Goal: Task Accomplishment & Management: Complete application form

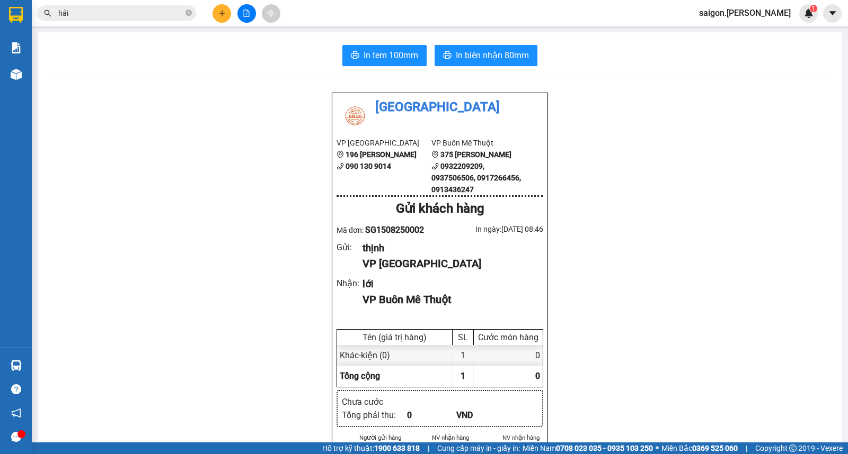
click at [228, 15] on button at bounding box center [221, 13] width 19 height 19
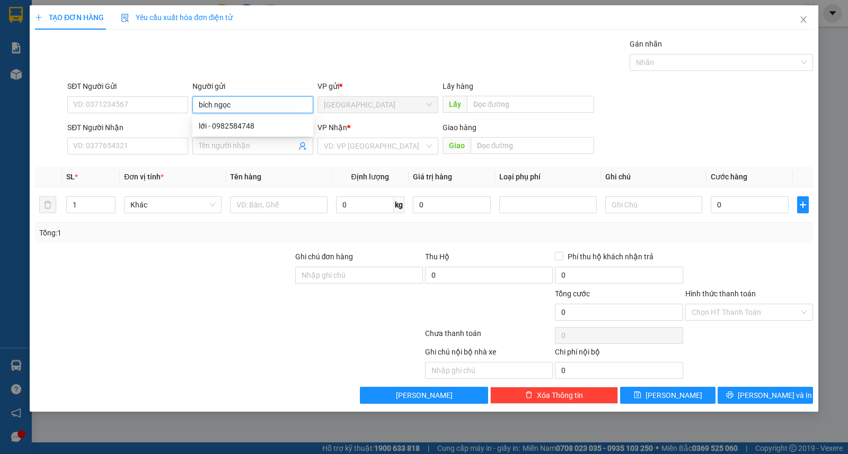
type input "bích ngọc"
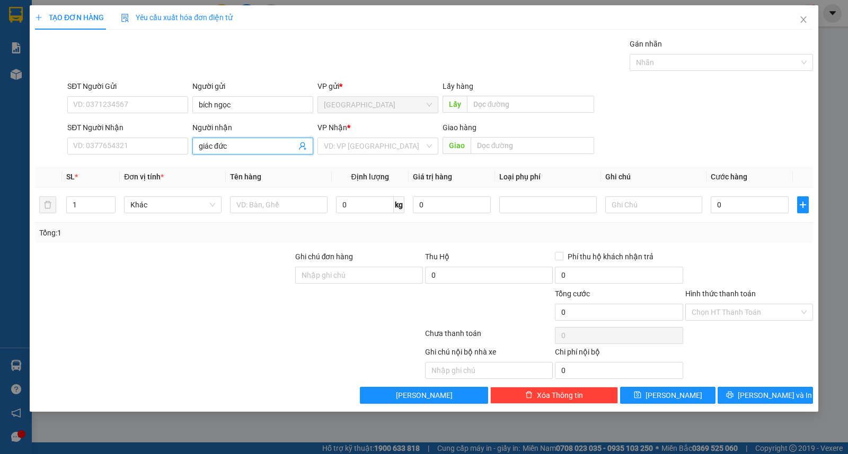
type input "giác đức"
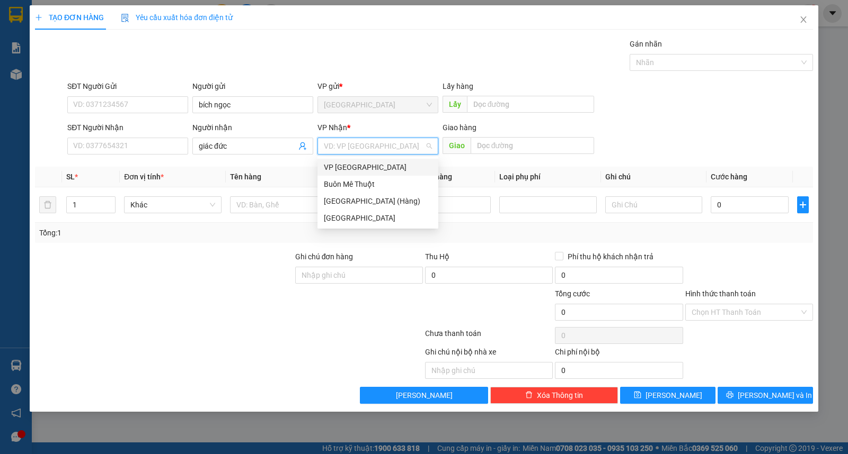
type input "ư"
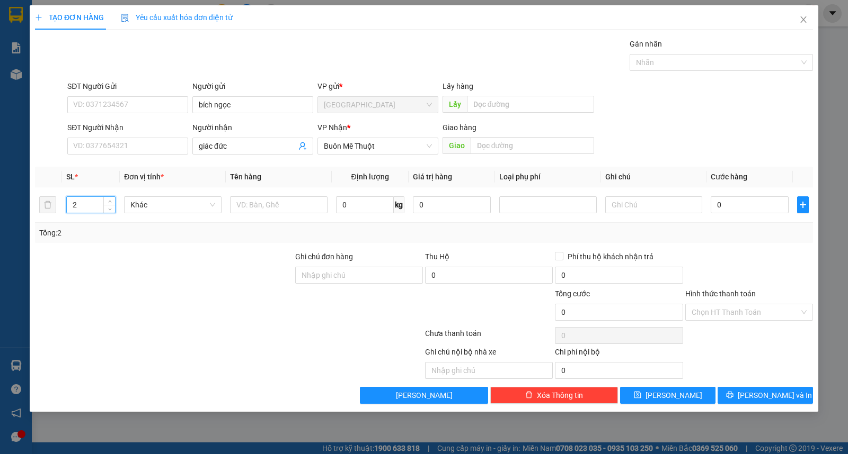
type input "2"
type input "thùng"
drag, startPoint x: 738, startPoint y: 387, endPoint x: 737, endPoint y: 393, distance: 5.5
click at [737, 390] on div "Transit Pickup Surcharge Ids Transit Deliver Surcharge Ids Transit Deliver Surc…" at bounding box center [424, 221] width 778 height 366
drag, startPoint x: 737, startPoint y: 393, endPoint x: 729, endPoint y: 395, distance: 8.2
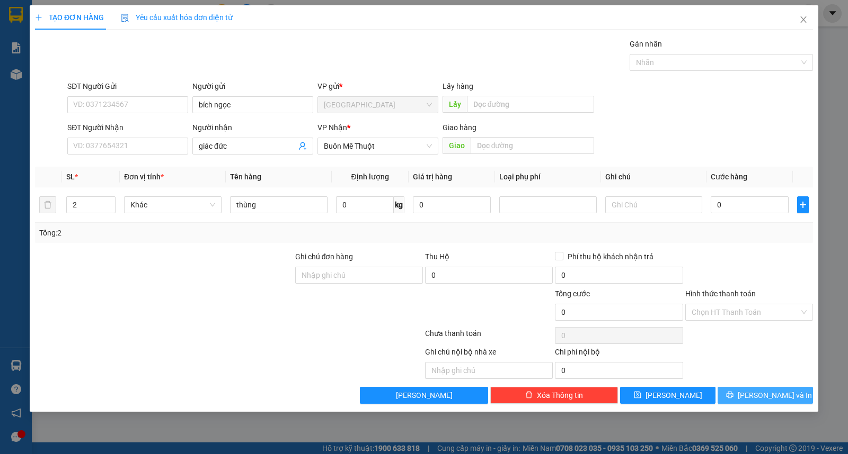
click at [736, 393] on button "[PERSON_NAME] và In" at bounding box center [764, 395] width 95 height 17
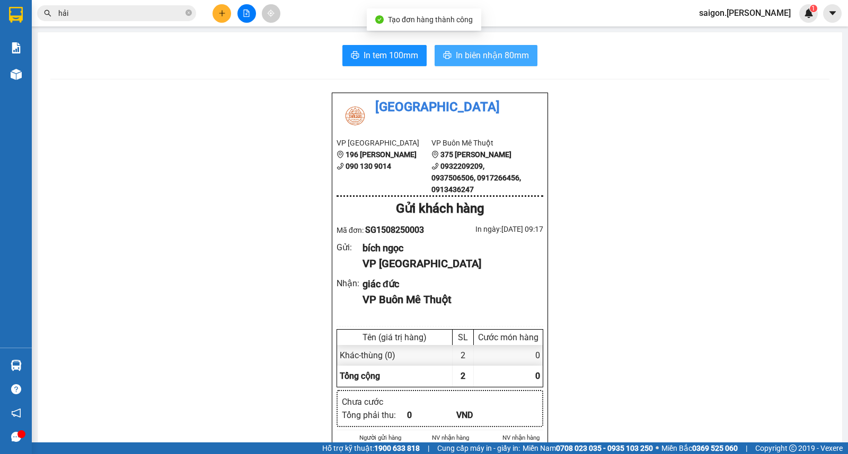
click at [442, 61] on button "In biên nhận 80mm" at bounding box center [485, 55] width 103 height 21
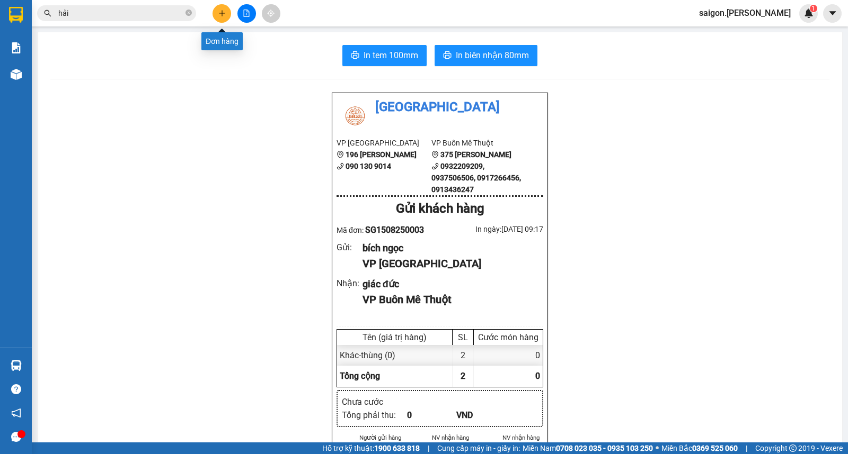
click at [228, 12] on button at bounding box center [221, 13] width 19 height 19
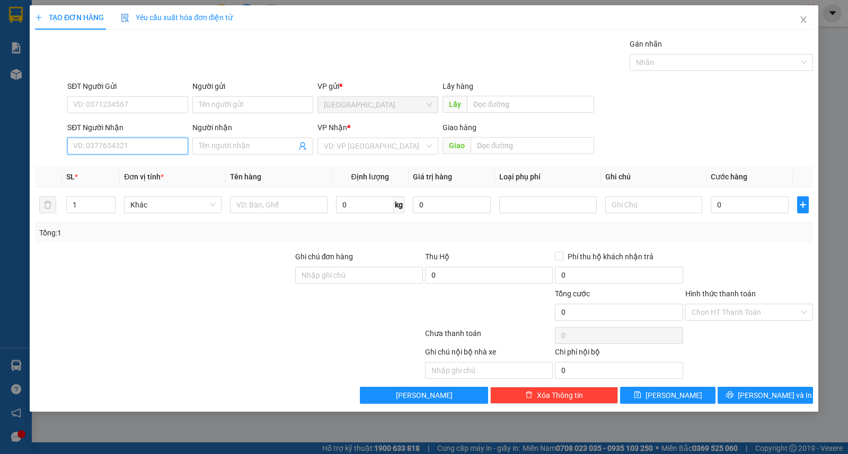
click at [127, 145] on input "SĐT Người Nhận" at bounding box center [127, 146] width 121 height 17
type input "0908887237"
type input "nguyệt"
type input "0908887237"
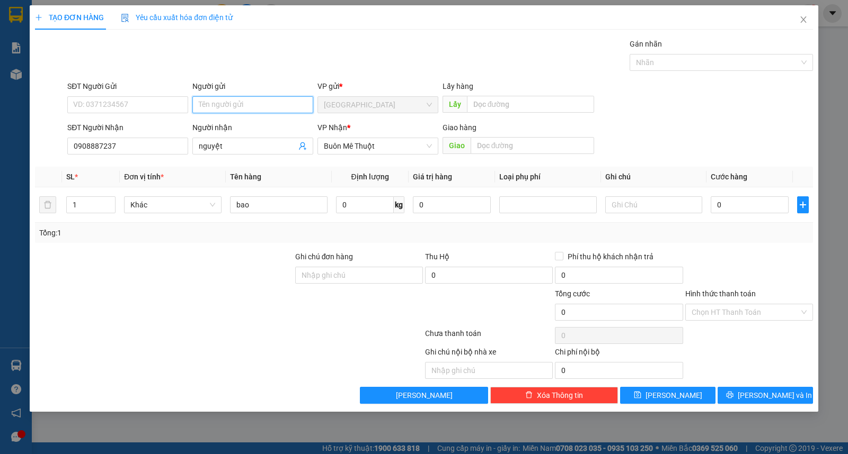
click at [225, 103] on input "Người gửi" at bounding box center [252, 104] width 121 height 17
type input "hoàn cầu"
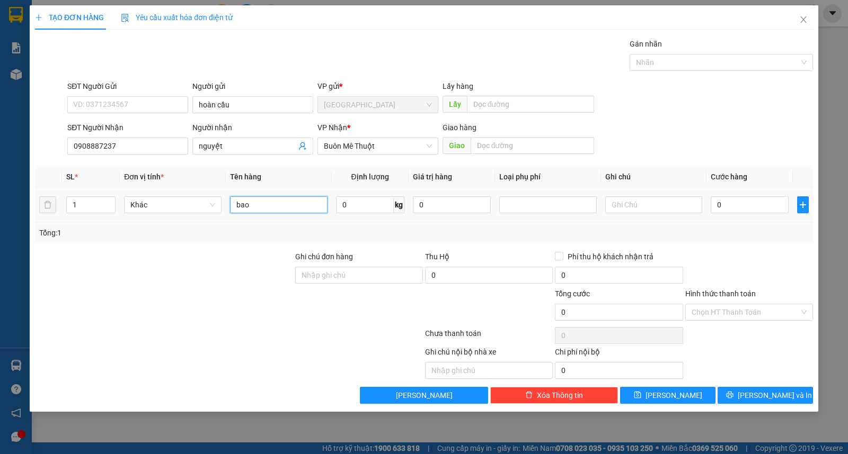
click at [266, 205] on input "bao" at bounding box center [278, 205] width 97 height 17
type input "thùng"
click at [780, 396] on span "[PERSON_NAME] và In" at bounding box center [774, 396] width 74 height 12
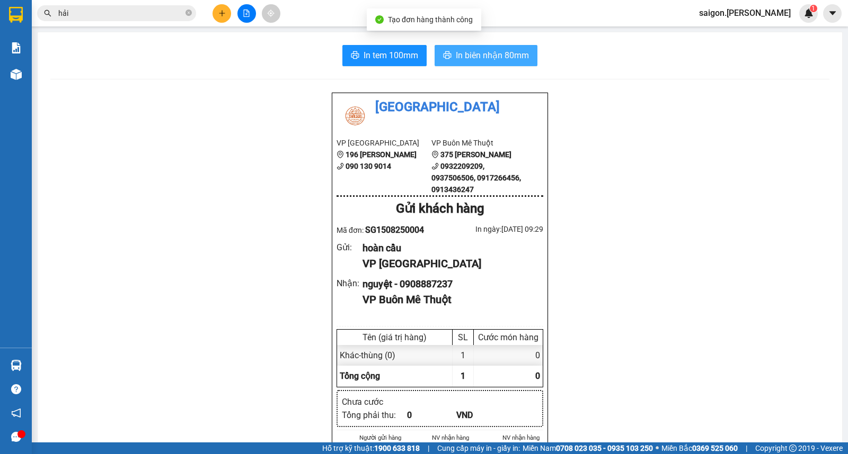
click at [531, 60] on button "In biên nhận 80mm" at bounding box center [485, 55] width 103 height 21
click at [226, 9] on button at bounding box center [221, 13] width 19 height 19
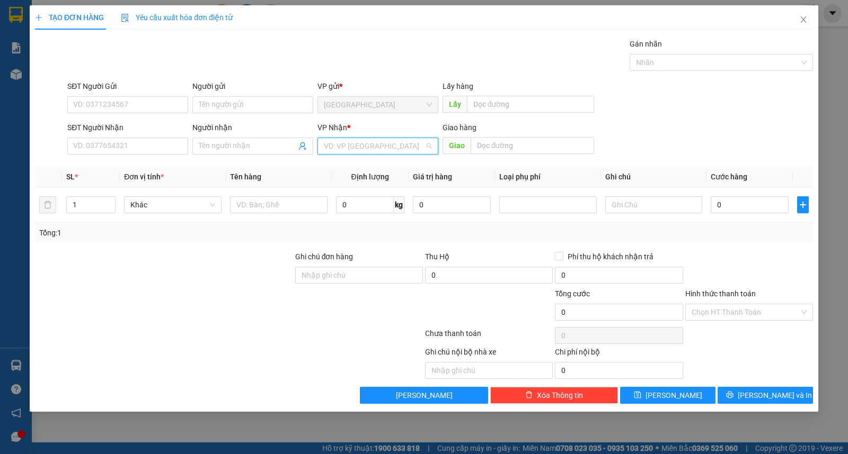
drag, startPoint x: 385, startPoint y: 146, endPoint x: 397, endPoint y: 182, distance: 38.7
click at [385, 146] on input "search" at bounding box center [374, 146] width 101 height 16
click at [392, 176] on div "Buôn Mê Thuột" at bounding box center [377, 184] width 121 height 17
click at [136, 154] on input "SĐT Người Nhận" at bounding box center [127, 146] width 121 height 17
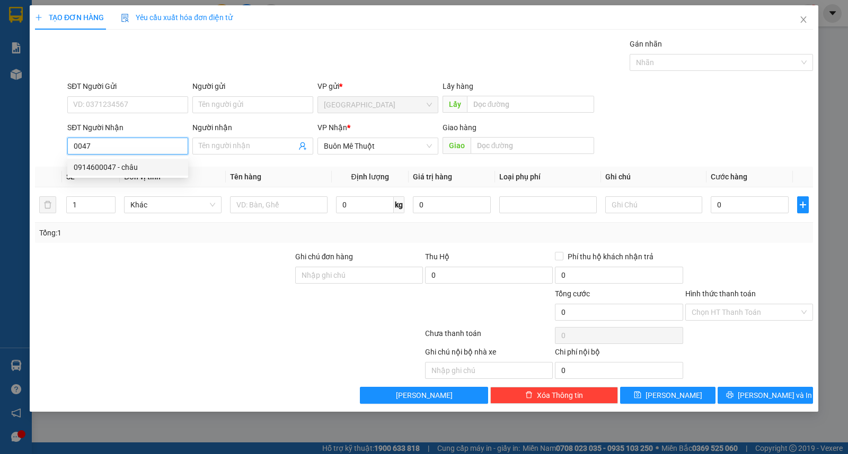
click at [124, 166] on div "0914600047 - châu" at bounding box center [128, 168] width 108 height 12
type input "0914600047"
type input "châu"
type input "0"
type input "90.000"
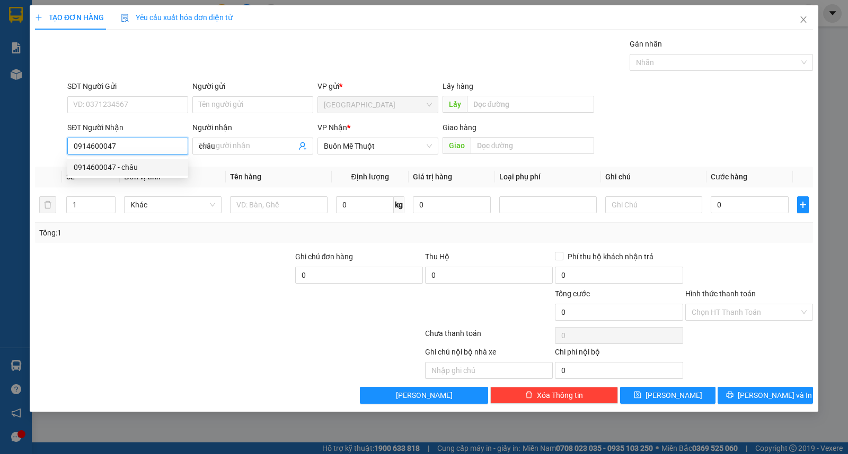
type input "90.000"
type input "0914600047"
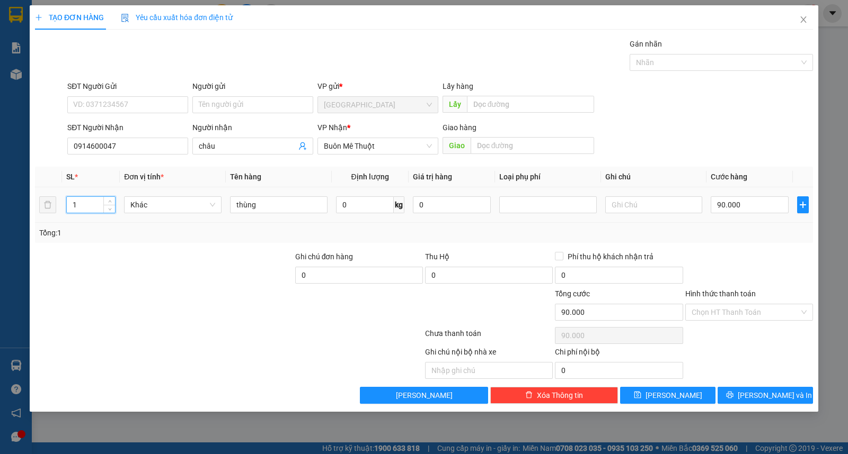
drag, startPoint x: 90, startPoint y: 208, endPoint x: 0, endPoint y: 207, distance: 90.1
click at [0, 207] on div "TẠO ĐƠN HÀNG Yêu cầu xuất hóa đơn điện tử Transit Pickup Surcharge Ids Transit …" at bounding box center [424, 227] width 848 height 454
type input "2"
click at [254, 106] on input "Người gửi" at bounding box center [252, 104] width 121 height 17
type input "0"
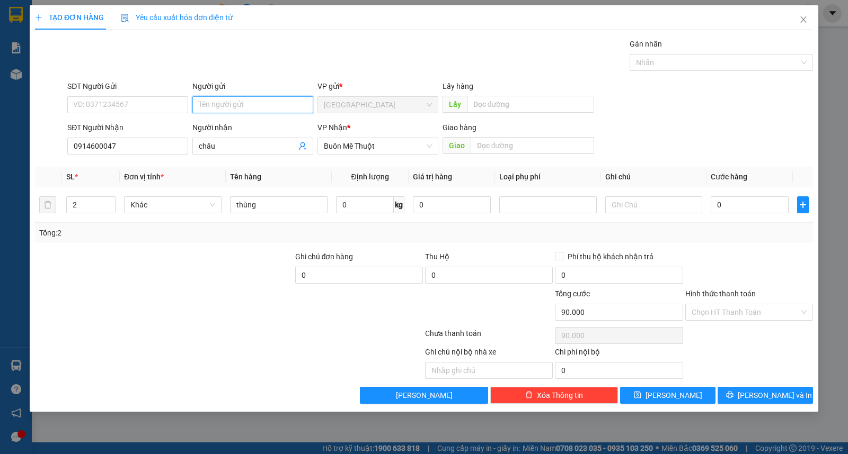
type input "0"
type input "vạn an"
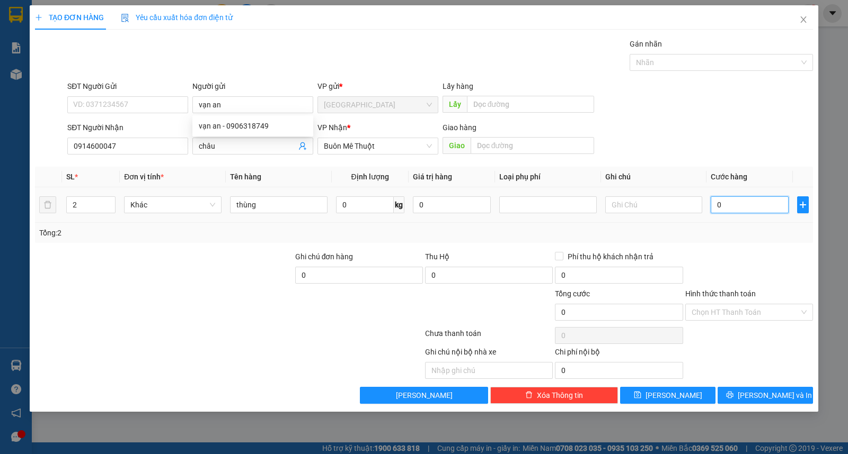
click at [757, 199] on input "0" at bounding box center [749, 205] width 78 height 17
type input "41"
type input "1"
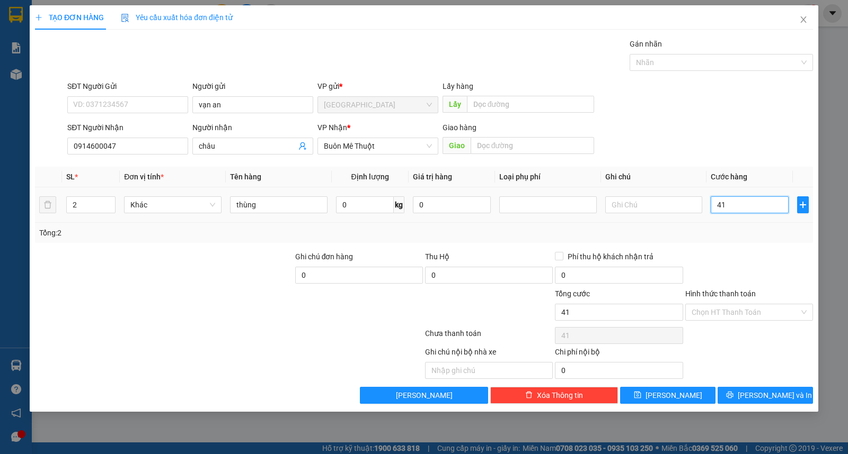
type input "1"
type input "180"
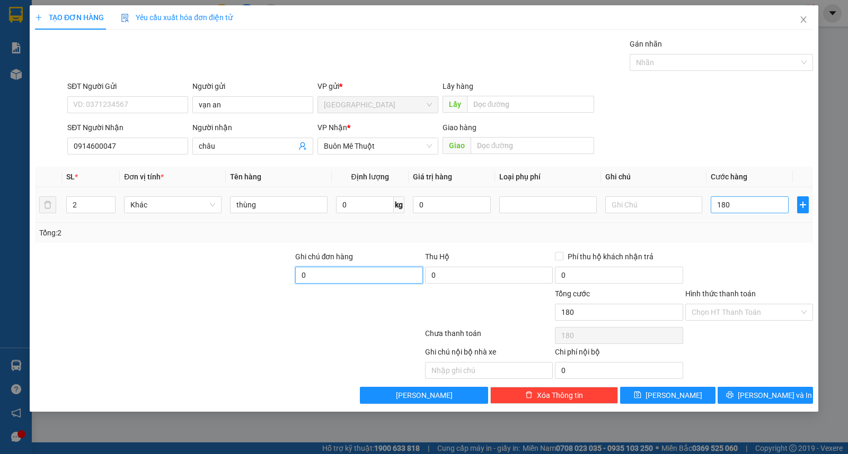
type input "180.000"
click at [744, 309] on input "Hình thức thanh toán" at bounding box center [745, 313] width 108 height 16
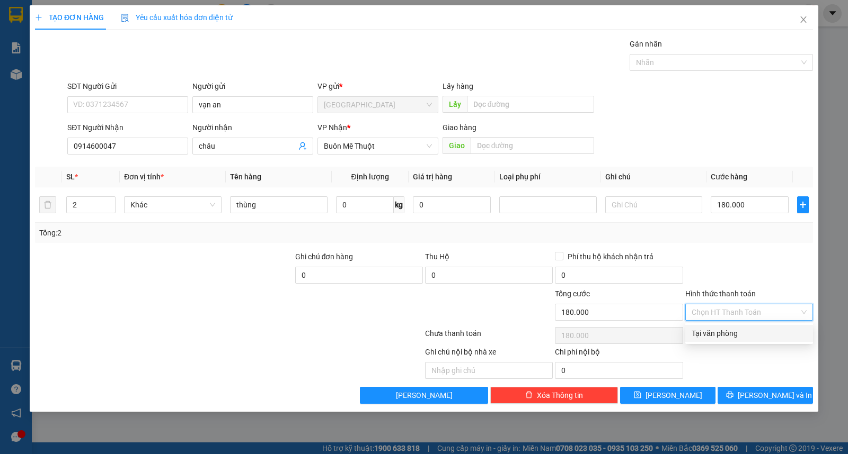
drag, startPoint x: 746, startPoint y: 326, endPoint x: 748, endPoint y: 341, distance: 15.5
click at [747, 326] on div "Tại văn phòng" at bounding box center [749, 333] width 128 height 17
type input "0"
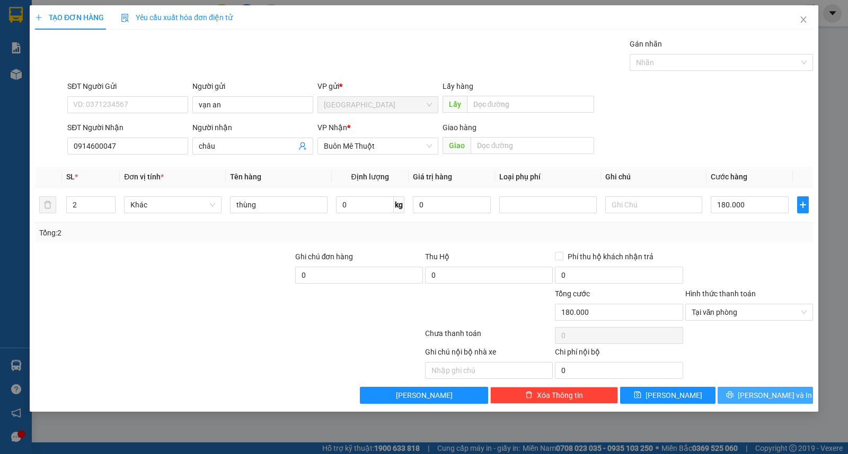
click at [764, 395] on span "[PERSON_NAME] và In" at bounding box center [774, 396] width 74 height 12
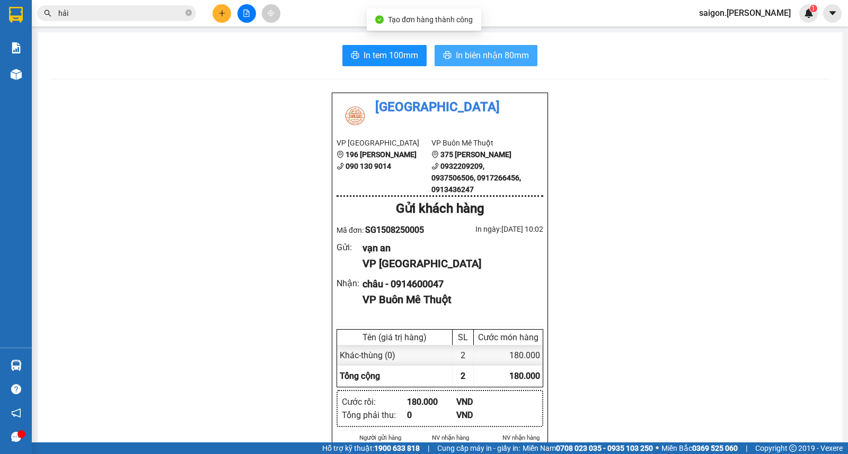
drag, startPoint x: 516, startPoint y: 65, endPoint x: 516, endPoint y: 59, distance: 5.8
click at [516, 57] on span "In biên nhận 80mm" at bounding box center [492, 55] width 73 height 13
click at [188, 14] on icon "close-circle" at bounding box center [188, 13] width 6 height 6
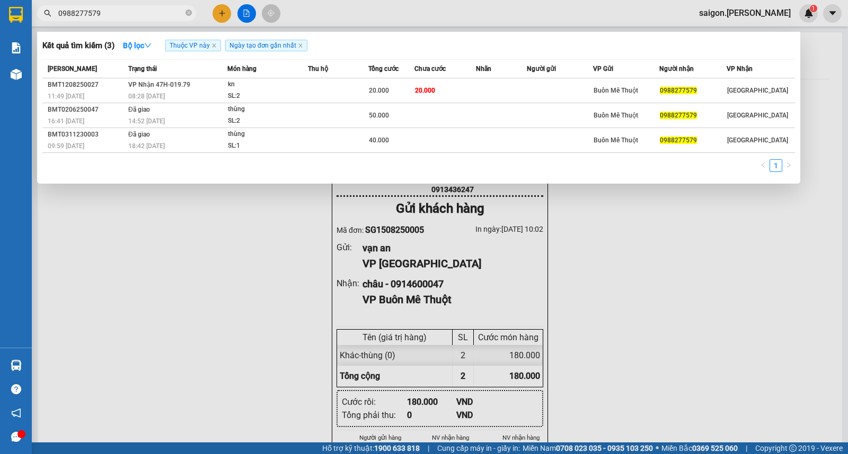
type input "0988277579"
click at [130, 304] on div at bounding box center [424, 227] width 848 height 454
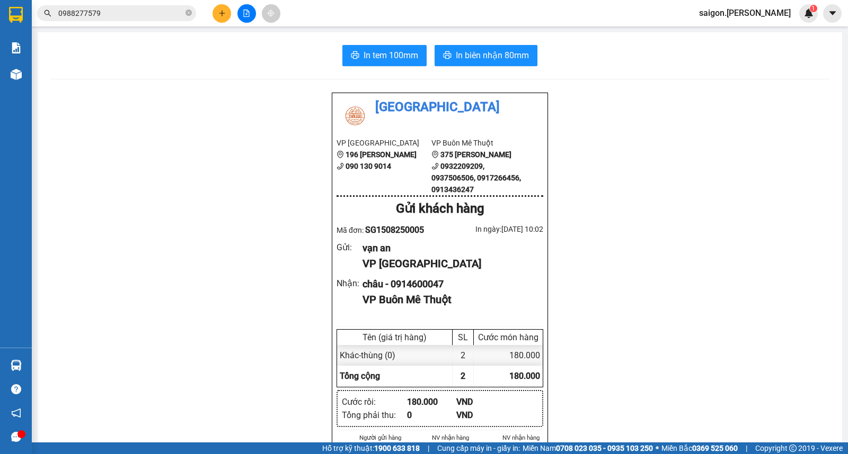
click at [226, 2] on div "Kết quả tìm kiếm ( 3 ) Bộ lọc Thuộc VP này Ngày tạo đơn gần nhất Mã ĐH Trạng th…" at bounding box center [424, 13] width 848 height 26
click at [226, 6] on button at bounding box center [221, 13] width 19 height 19
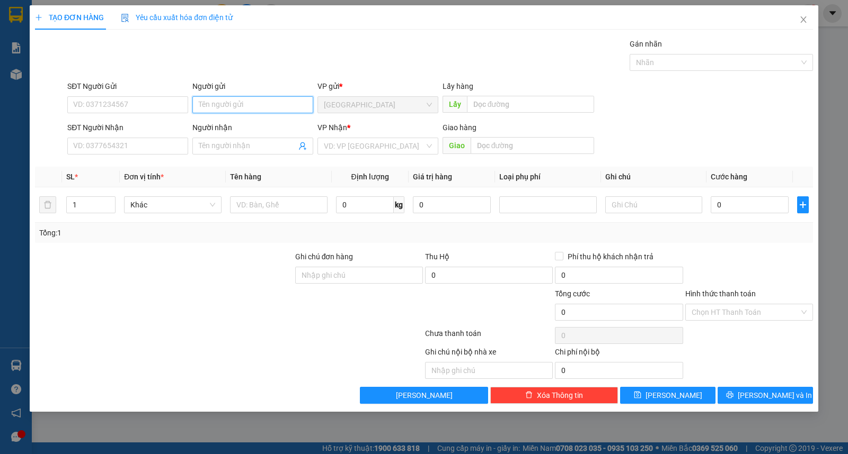
click at [249, 98] on input "Người gửi" at bounding box center [252, 104] width 121 height 17
type input "ngân"
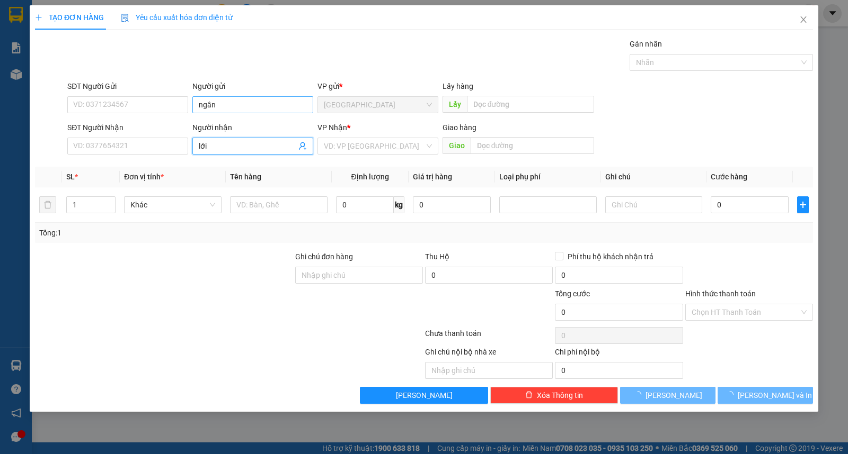
type input "lới"
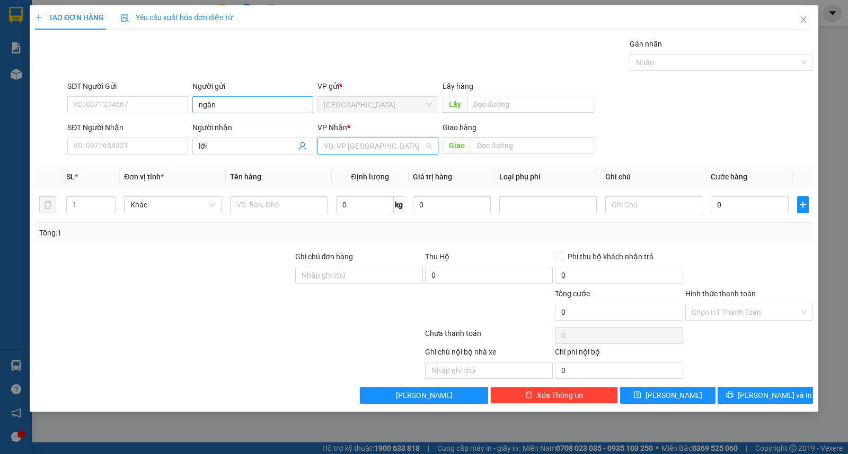
type input "ư"
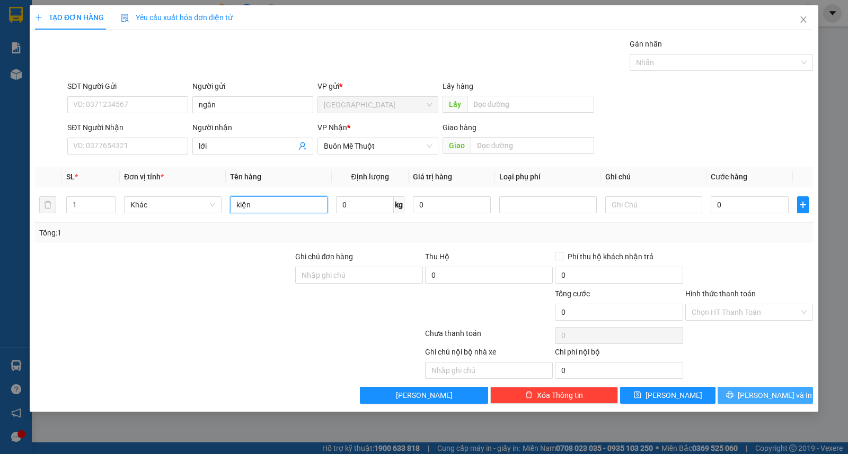
type input "kiện"
click at [763, 391] on span "[PERSON_NAME] và In" at bounding box center [774, 396] width 74 height 12
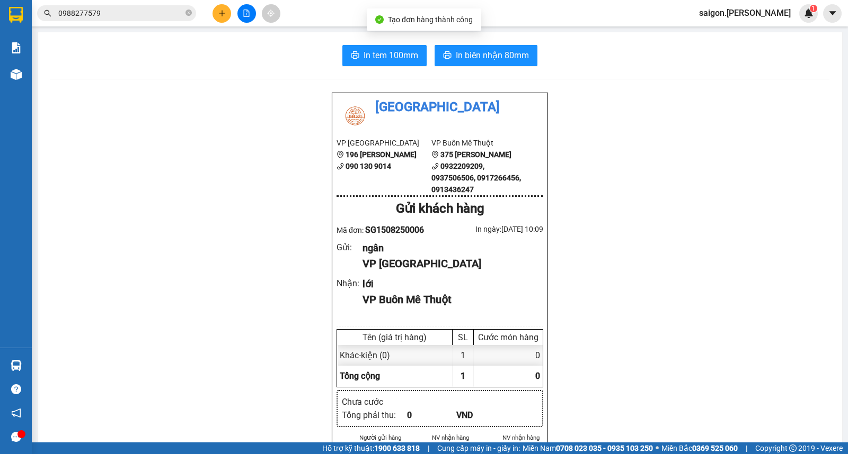
click at [490, 55] on span "In biên nhận 80mm" at bounding box center [492, 55] width 73 height 13
click at [218, 19] on button at bounding box center [221, 13] width 19 height 19
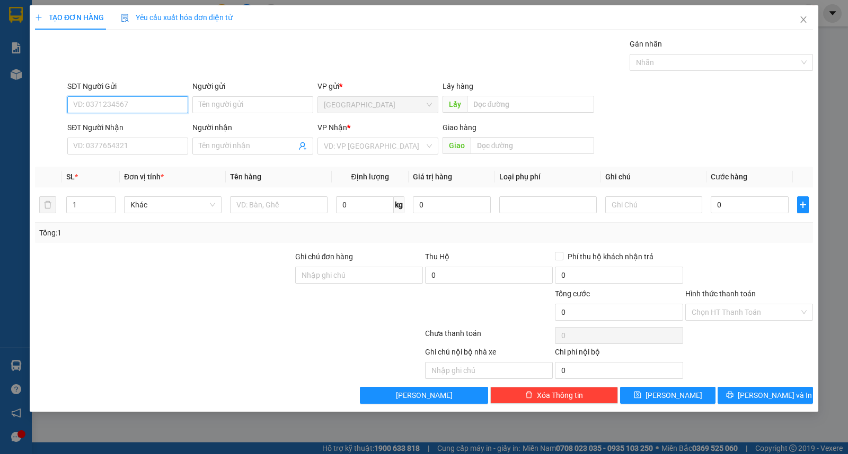
click at [235, 93] on div "Người gửi" at bounding box center [252, 89] width 121 height 16
click at [242, 106] on input "Người gửi" at bounding box center [252, 104] width 121 height 17
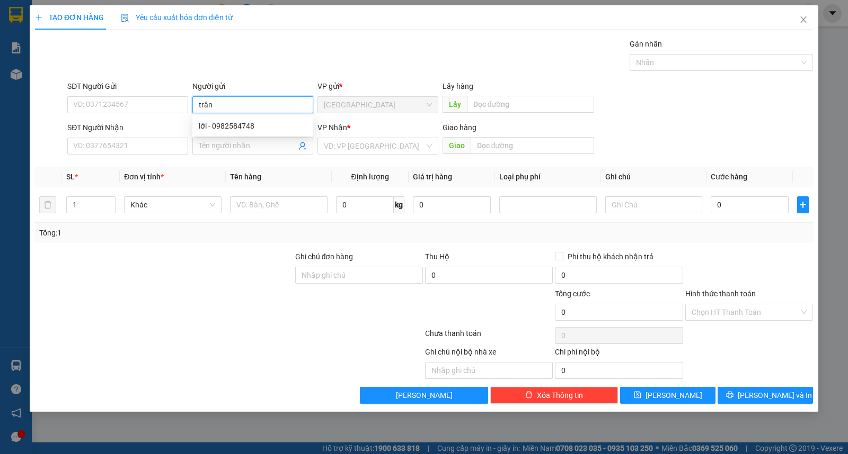
type input "trân"
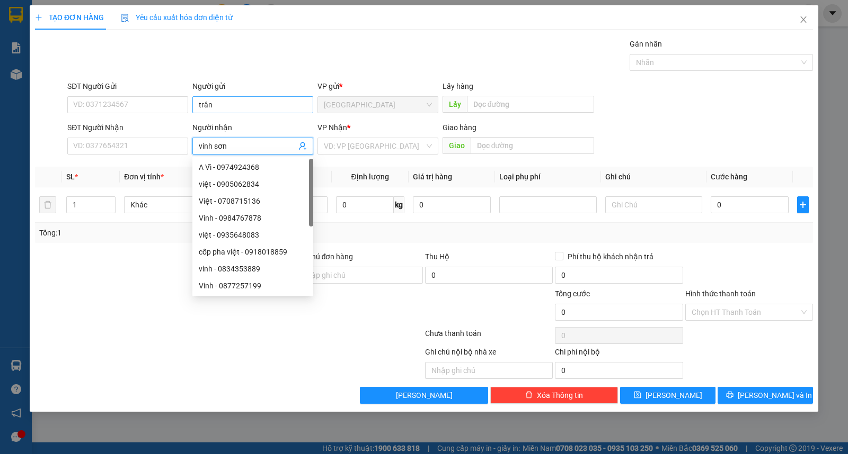
type input "vinh sơn"
type input "ư"
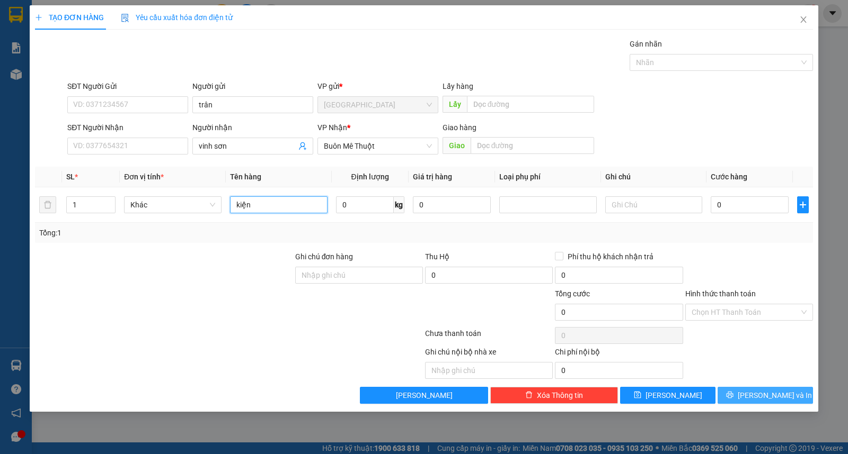
type input "kiện"
click at [733, 398] on icon "printer" at bounding box center [729, 394] width 7 height 7
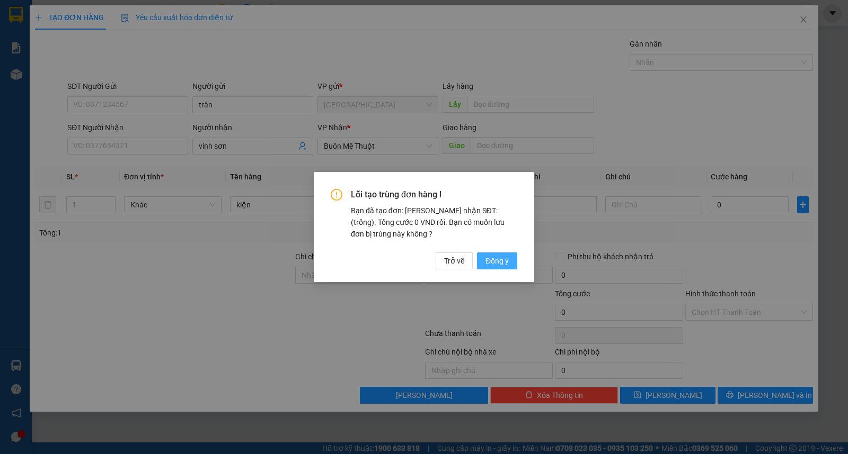
click at [511, 263] on button "Đồng ý" at bounding box center [497, 261] width 40 height 17
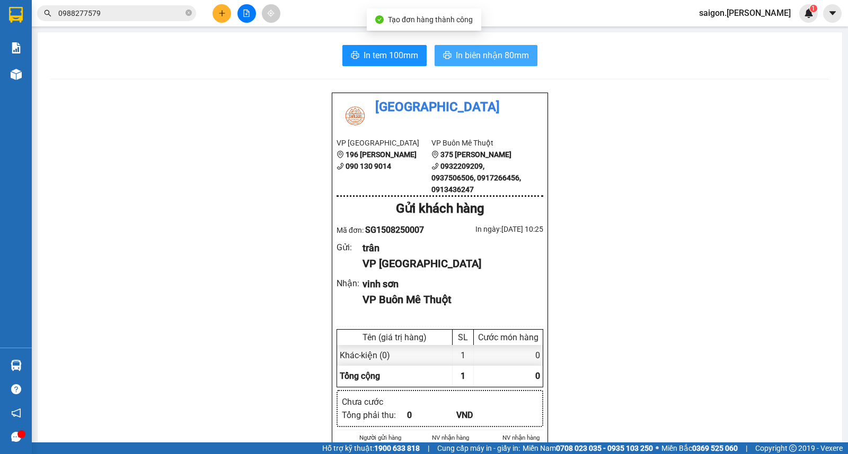
click at [496, 57] on span "In biên nhận 80mm" at bounding box center [492, 55] width 73 height 13
click at [217, 6] on button at bounding box center [221, 13] width 19 height 19
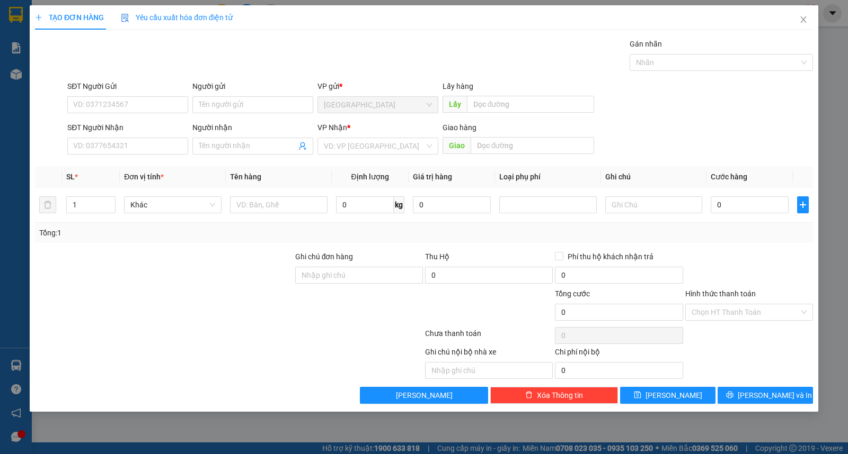
drag, startPoint x: 363, startPoint y: 138, endPoint x: 366, endPoint y: 156, distance: 17.8
click at [363, 139] on input "search" at bounding box center [374, 146] width 101 height 16
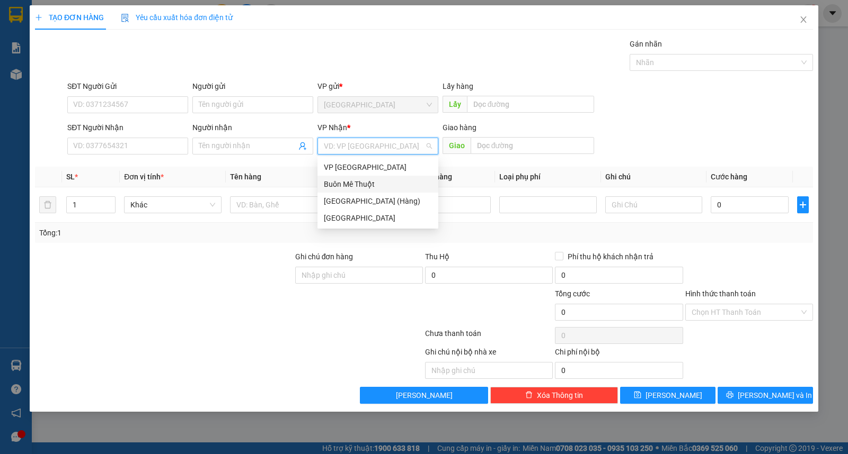
click at [366, 179] on div "Buôn Mê Thuột" at bounding box center [378, 185] width 108 height 12
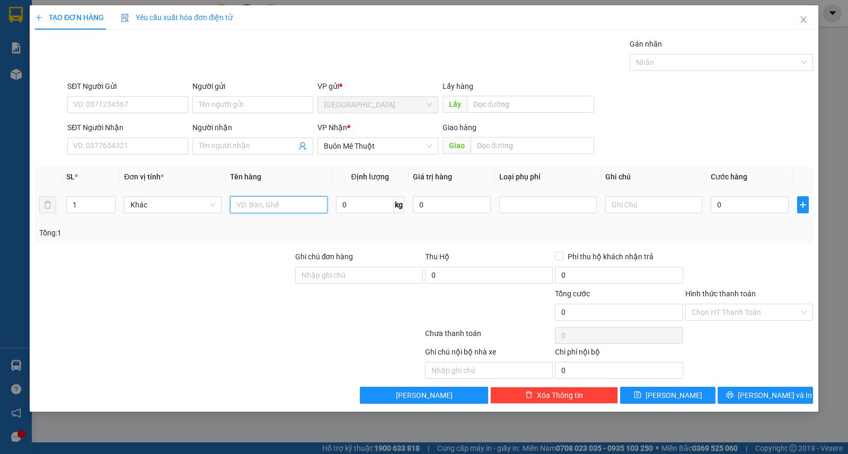
click at [281, 209] on input "text" at bounding box center [278, 205] width 97 height 17
type input "thùng"
click at [637, 213] on input "text" at bounding box center [653, 205] width 97 height 17
type input "gtn 50"
click at [258, 144] on input "Người nhận" at bounding box center [247, 146] width 97 height 12
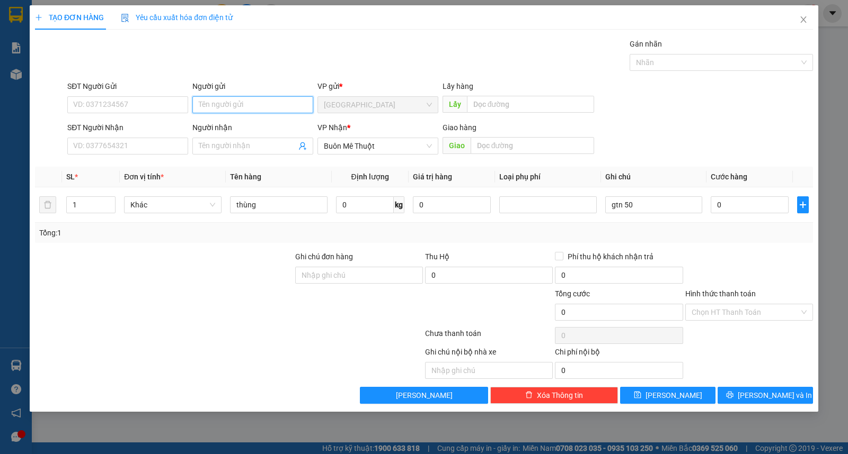
click at [246, 104] on input "Người gửi" at bounding box center [252, 104] width 121 height 17
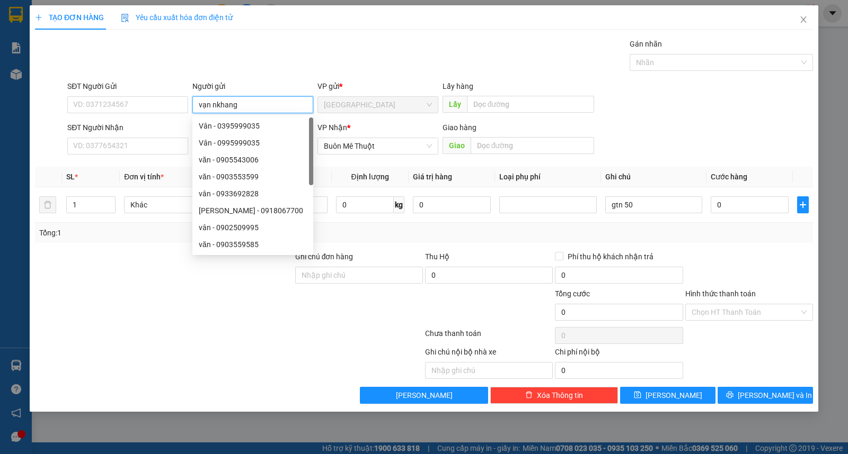
type input "vạn nkhang"
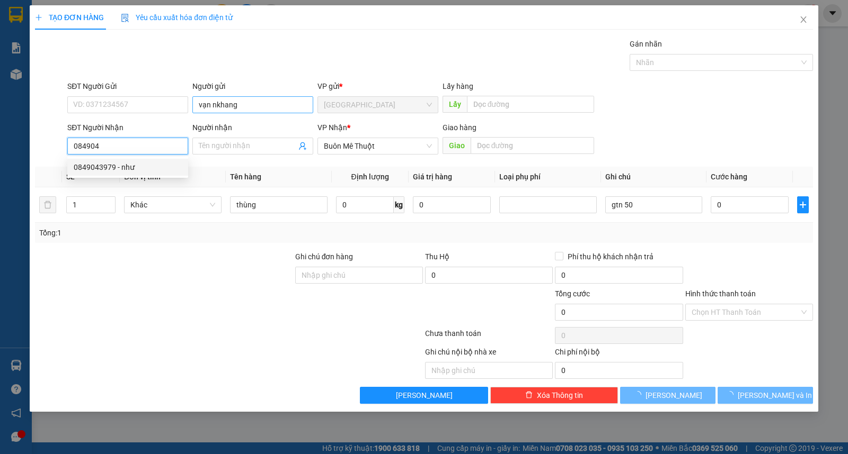
type input "0849043979"
type input "như"
type input "120.000"
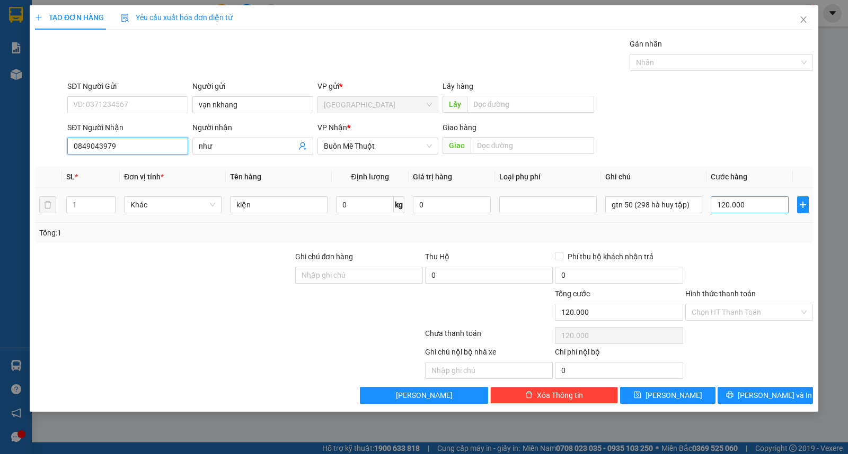
type input "0849043979"
click at [749, 207] on input "120.000" at bounding box center [749, 205] width 78 height 17
type input "8"
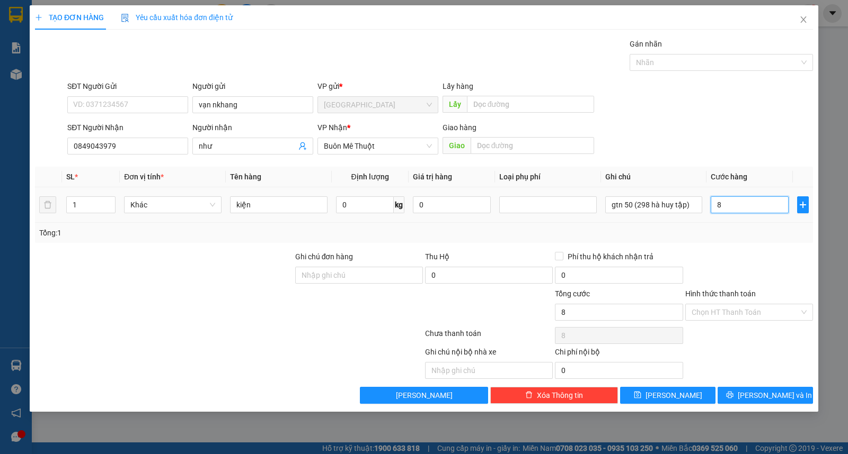
type input "80"
type input "80.000"
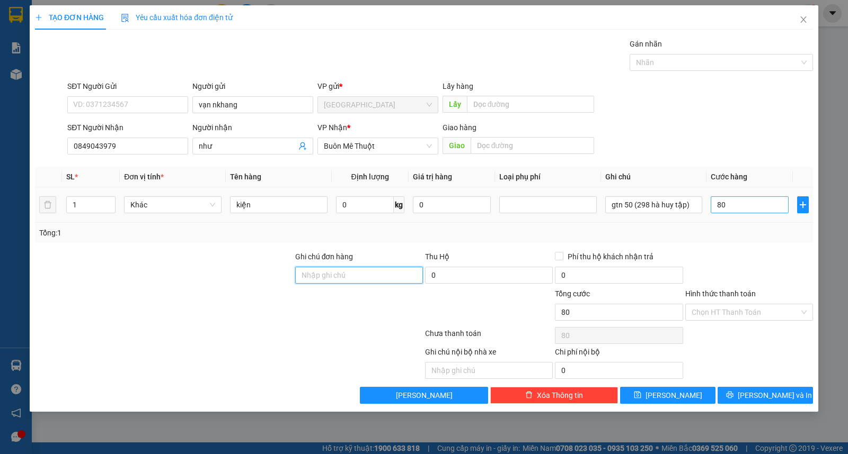
type input "80.000"
click at [723, 311] on input "Hình thức thanh toán" at bounding box center [745, 313] width 108 height 16
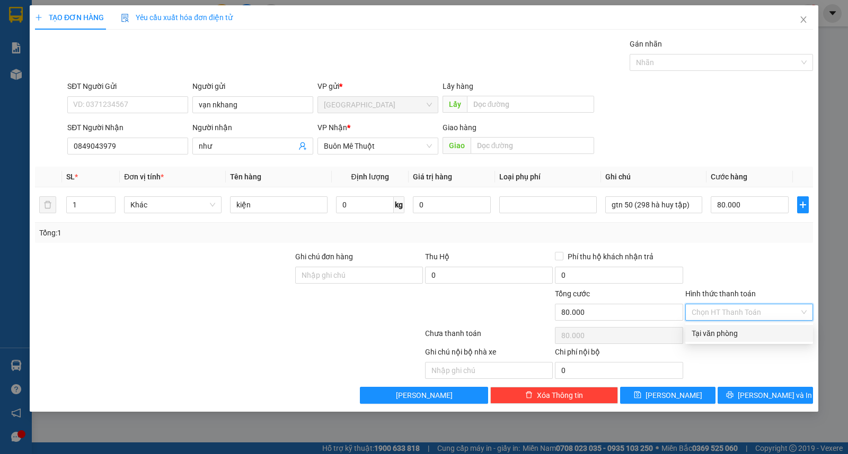
click at [730, 334] on div "Tại văn phòng" at bounding box center [748, 334] width 115 height 12
type input "0"
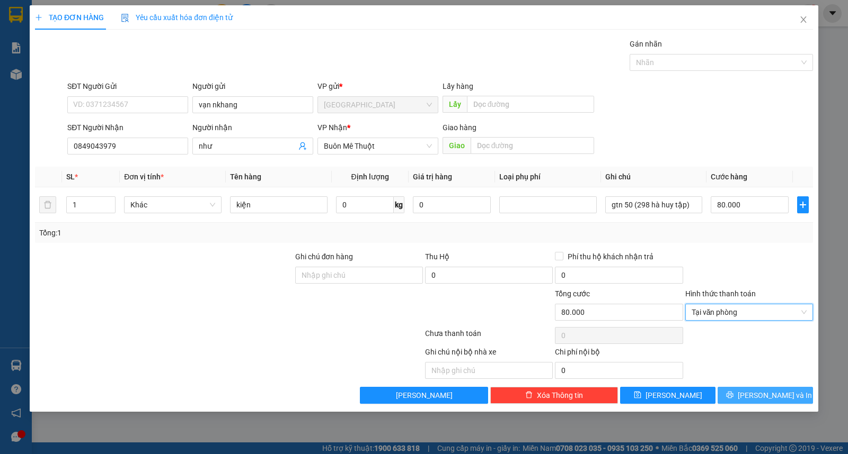
click at [752, 393] on button "[PERSON_NAME] và In" at bounding box center [764, 395] width 95 height 17
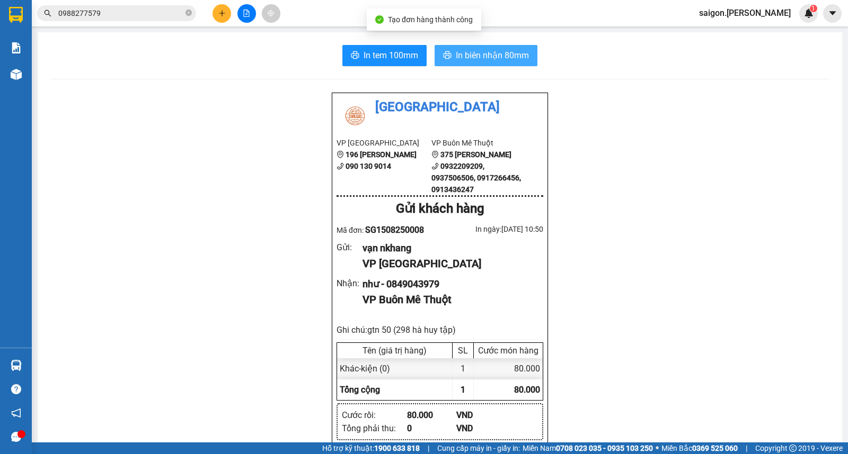
click at [494, 59] on span "In biên nhận 80mm" at bounding box center [492, 55] width 73 height 13
click at [215, 12] on button at bounding box center [221, 13] width 19 height 19
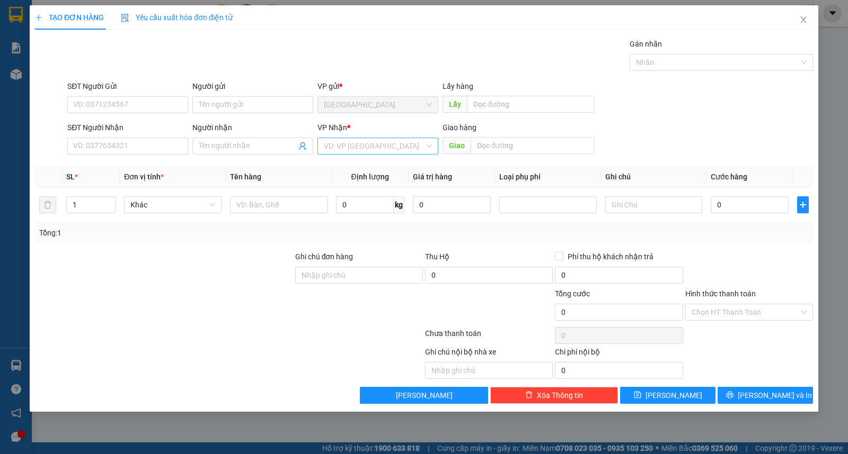
click at [375, 149] on input "search" at bounding box center [374, 146] width 101 height 16
click at [377, 180] on div "Buôn Mê Thuột" at bounding box center [378, 185] width 108 height 12
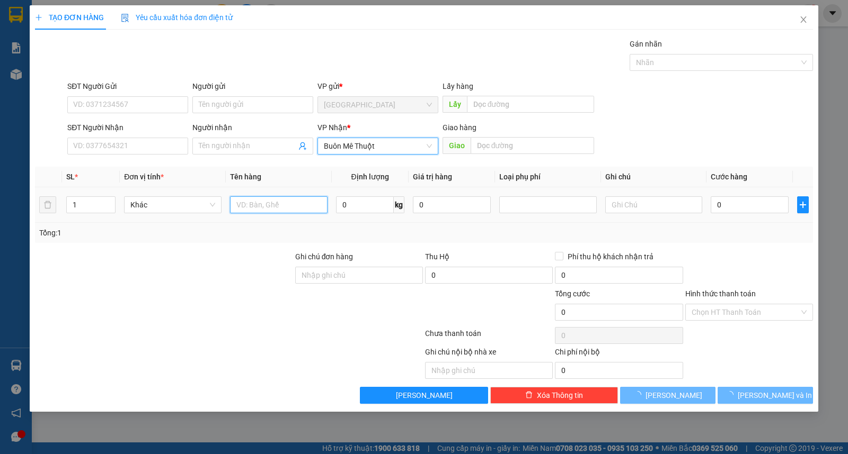
drag, startPoint x: 259, startPoint y: 205, endPoint x: 266, endPoint y: 204, distance: 7.4
click at [260, 205] on input "text" at bounding box center [278, 205] width 97 height 17
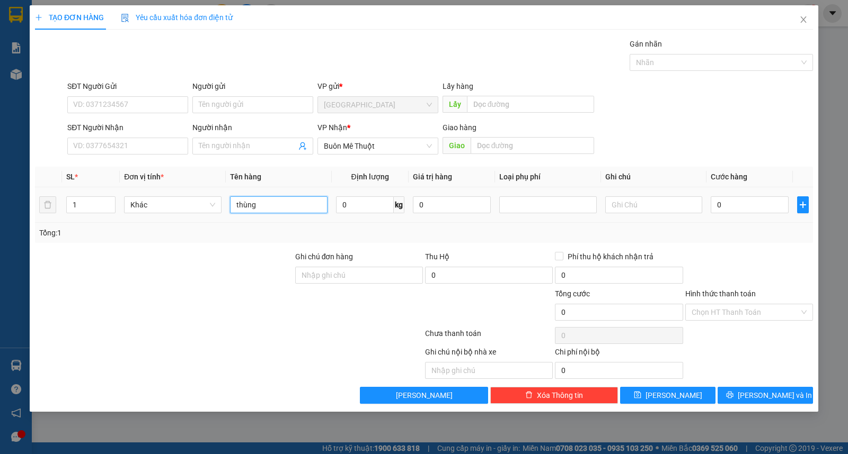
type input "thùng"
type input "12"
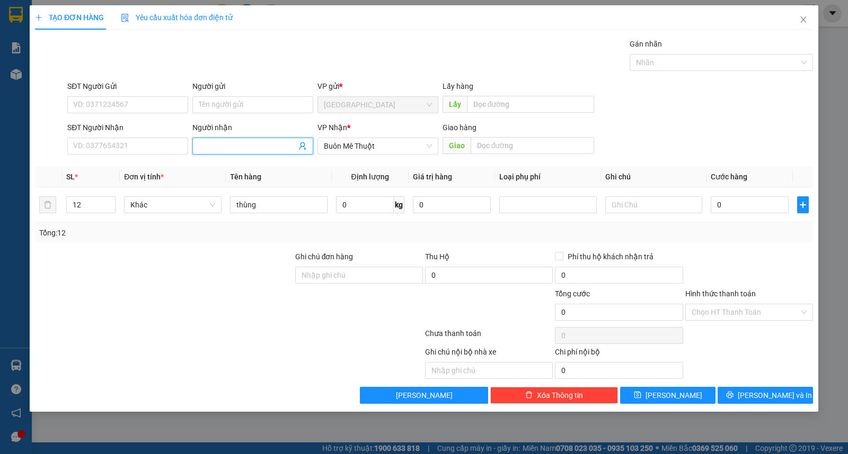
click at [205, 147] on input "Người nhận" at bounding box center [247, 146] width 97 height 12
click at [245, 142] on input "Người nhận" at bounding box center [247, 146] width 97 height 12
click at [221, 151] on input "Người nhận" at bounding box center [247, 146] width 97 height 12
type input "hùng"
type input "0967008543"
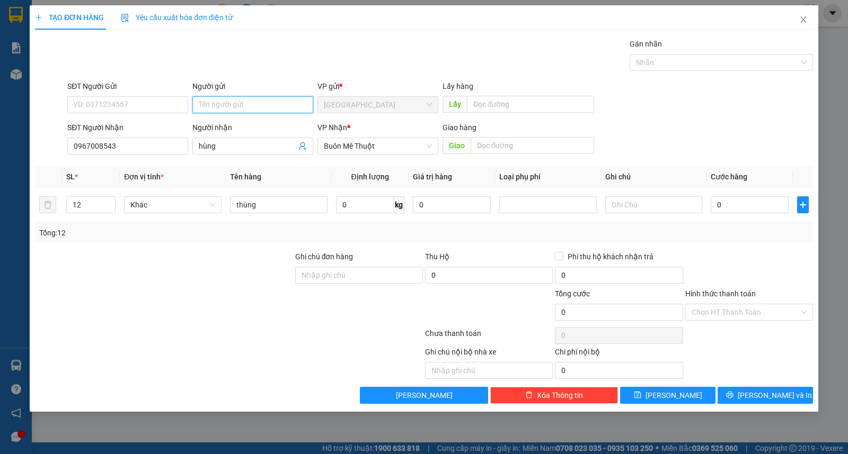
click at [231, 103] on input "Người gửi" at bounding box center [252, 104] width 121 height 17
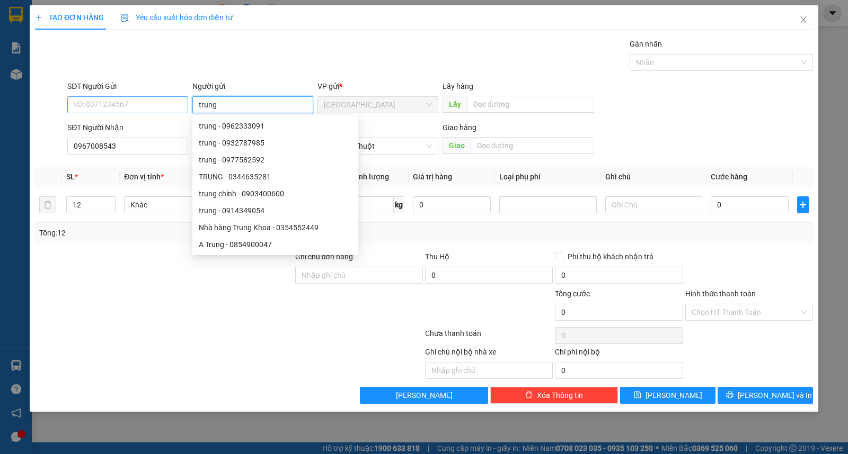
type input "trung"
click at [141, 97] on input "SĐT Người Gửi" at bounding box center [127, 104] width 121 height 17
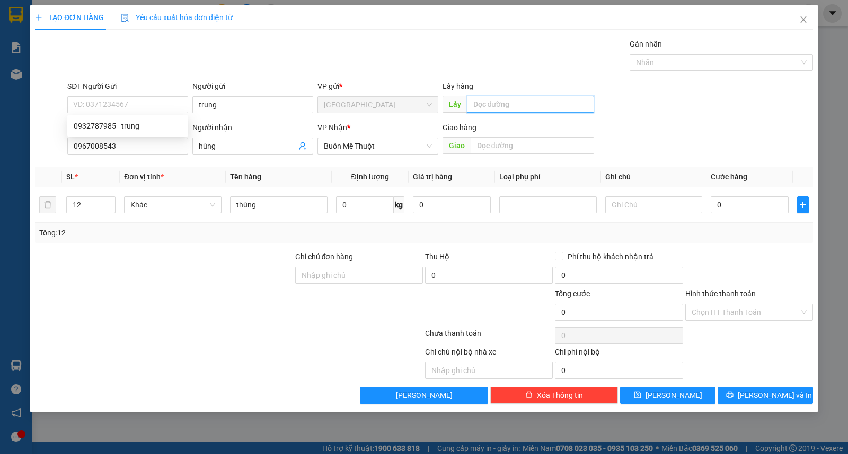
drag, startPoint x: 520, startPoint y: 99, endPoint x: 528, endPoint y: 102, distance: 8.1
click at [524, 101] on input "text" at bounding box center [531, 104] width 128 height 17
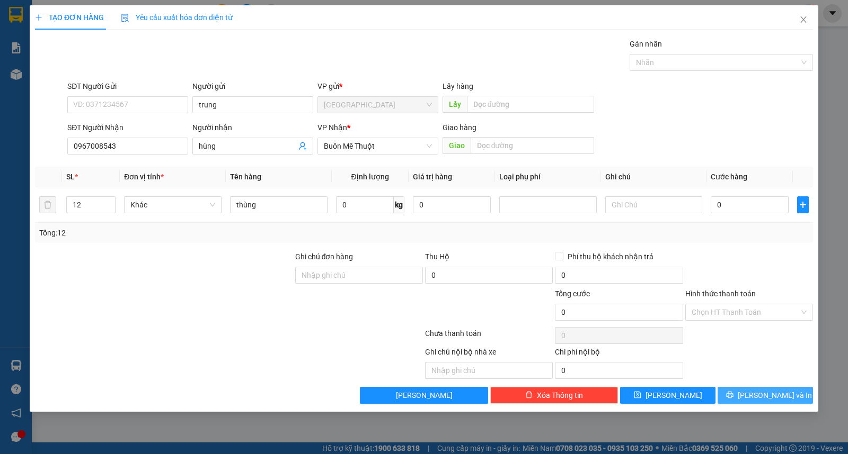
click at [756, 395] on span "[PERSON_NAME] và In" at bounding box center [774, 396] width 74 height 12
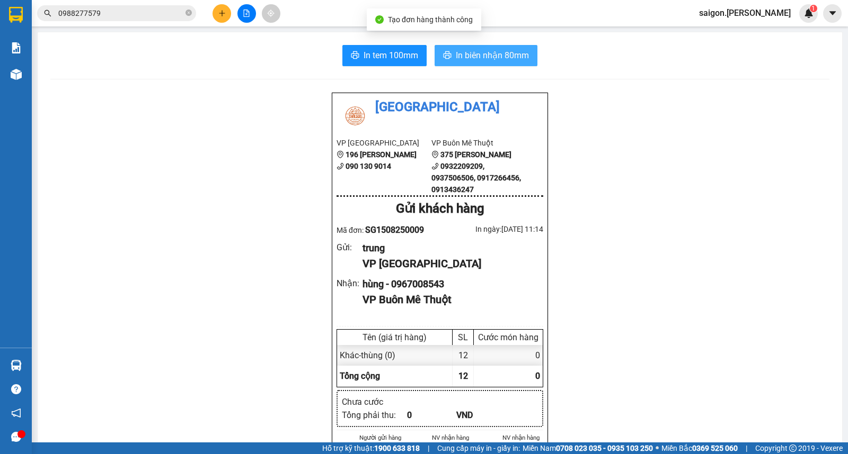
click at [465, 55] on span "In biên nhận 80mm" at bounding box center [492, 55] width 73 height 13
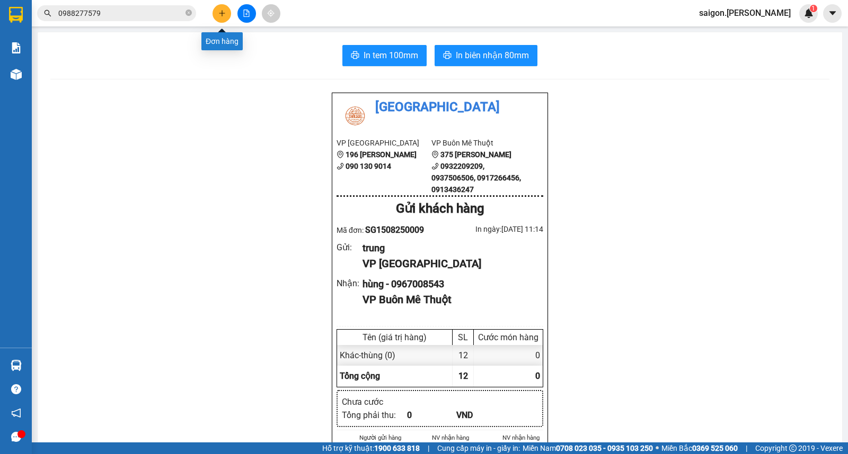
click at [219, 13] on icon "plus" at bounding box center [221, 13] width 7 height 7
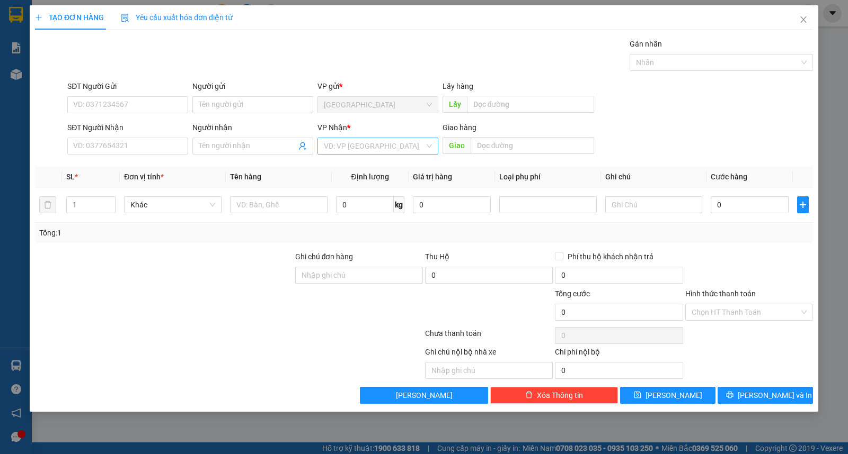
click at [387, 146] on input "search" at bounding box center [374, 146] width 101 height 16
click at [385, 183] on div "Buôn Mê Thuột" at bounding box center [378, 185] width 108 height 12
click at [269, 146] on input "Người nhận" at bounding box center [247, 146] width 97 height 12
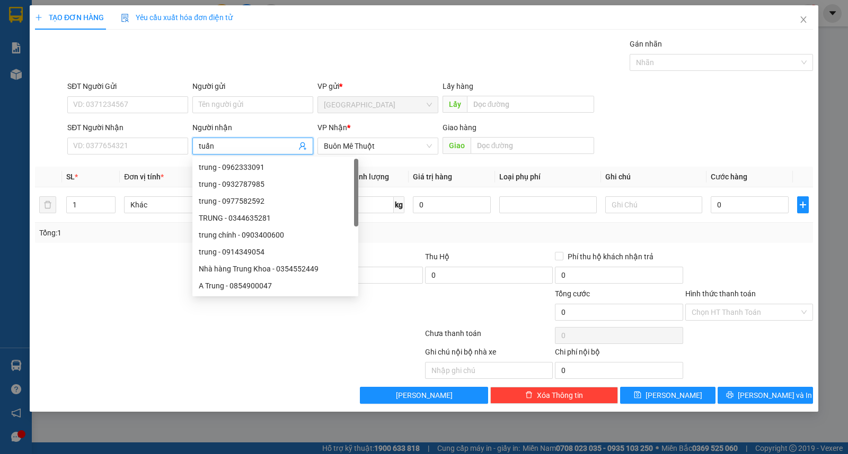
type input "tuấn"
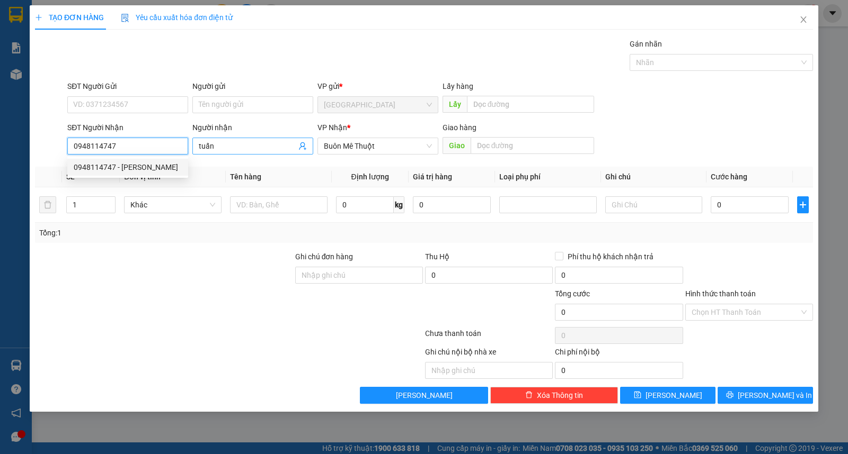
type input "0948114747"
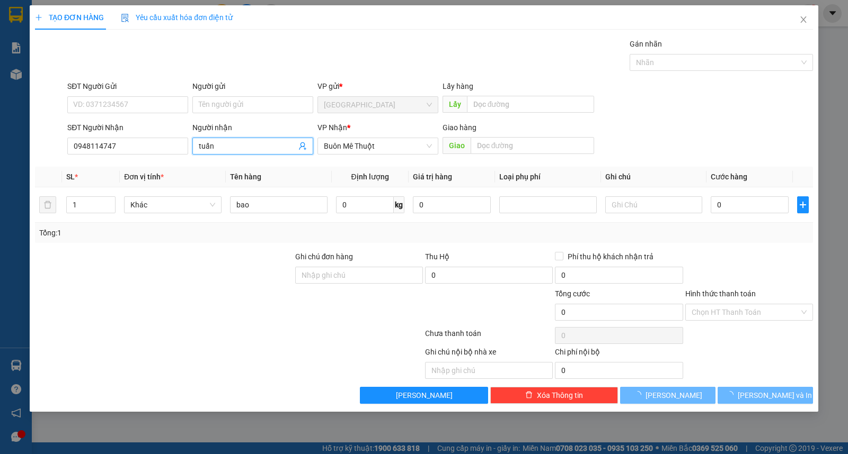
click at [246, 94] on div "Người gửi" at bounding box center [252, 89] width 121 height 16
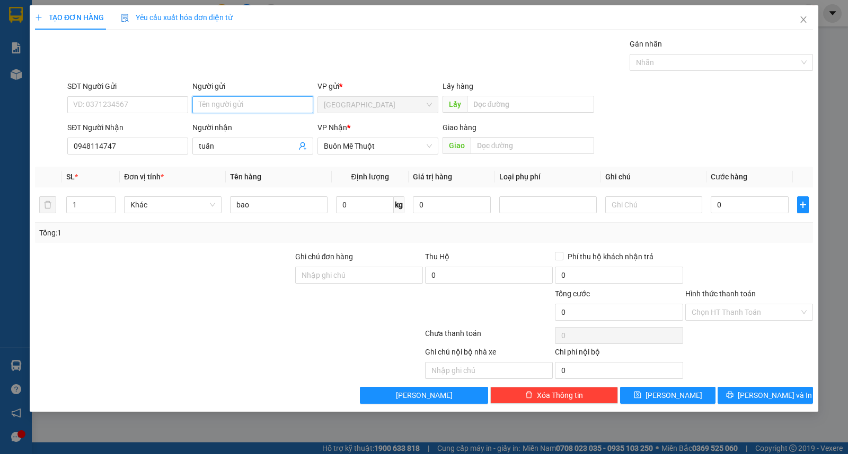
click at [247, 102] on input "Người gửi" at bounding box center [252, 104] width 121 height 17
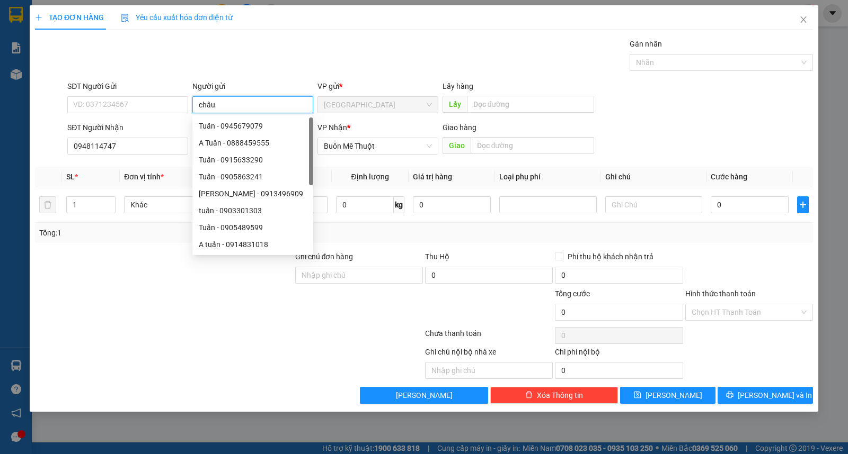
type input "châu"
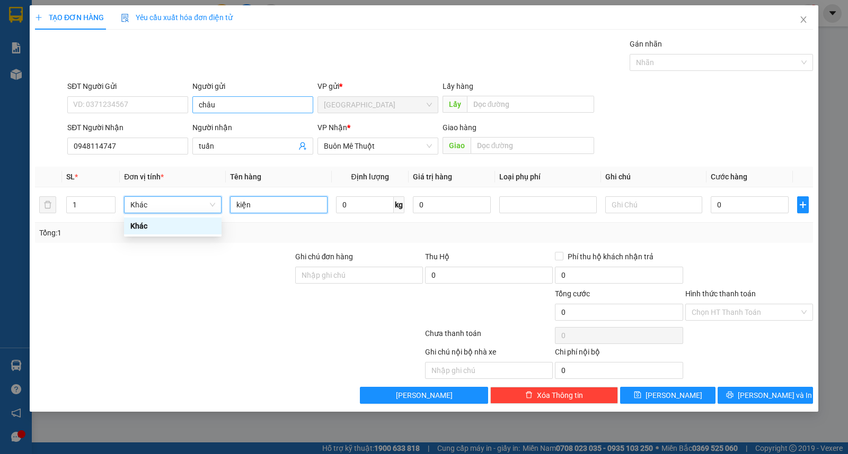
type input "kiện"
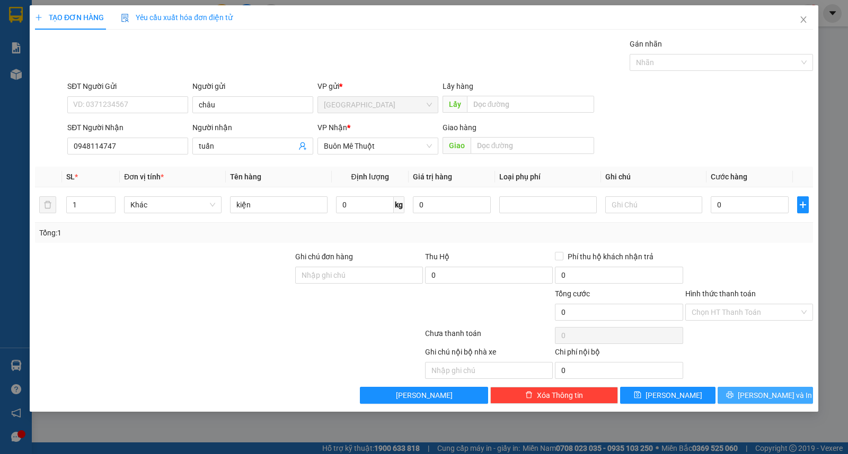
click at [743, 388] on button "[PERSON_NAME] và In" at bounding box center [764, 395] width 95 height 17
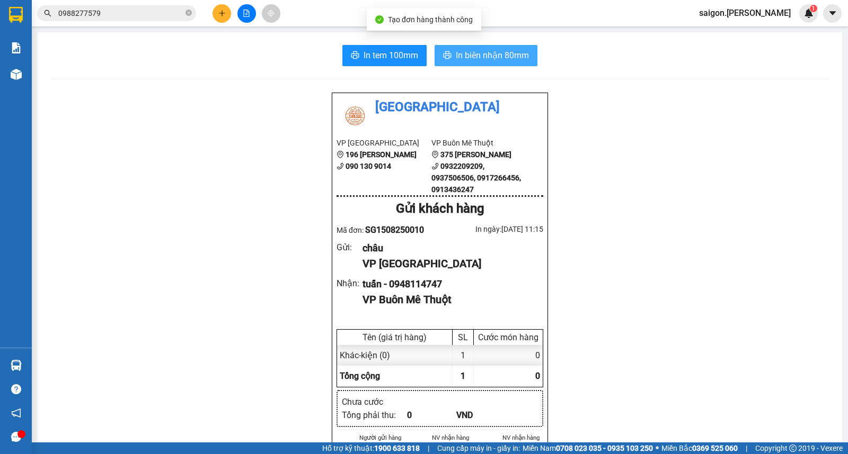
click at [482, 55] on span "In biên nhận 80mm" at bounding box center [492, 55] width 73 height 13
click at [217, 8] on button at bounding box center [221, 13] width 19 height 19
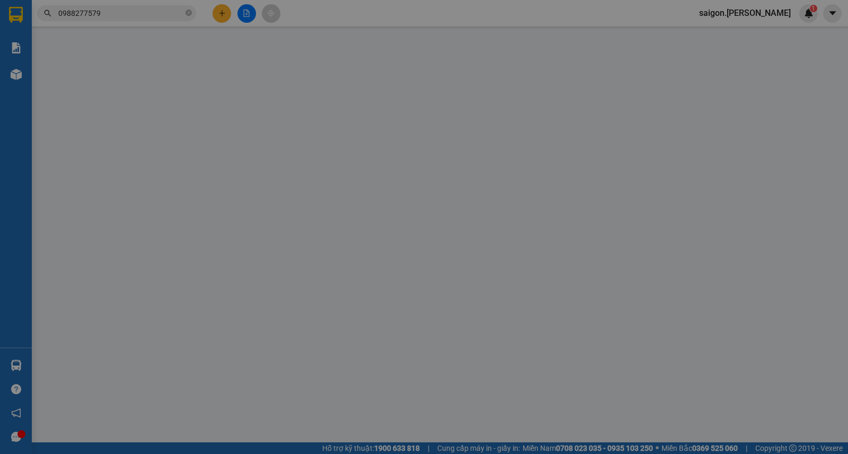
click at [217, 12] on div "Yêu cầu xuất hóa đơn điện tử" at bounding box center [177, 18] width 112 height 12
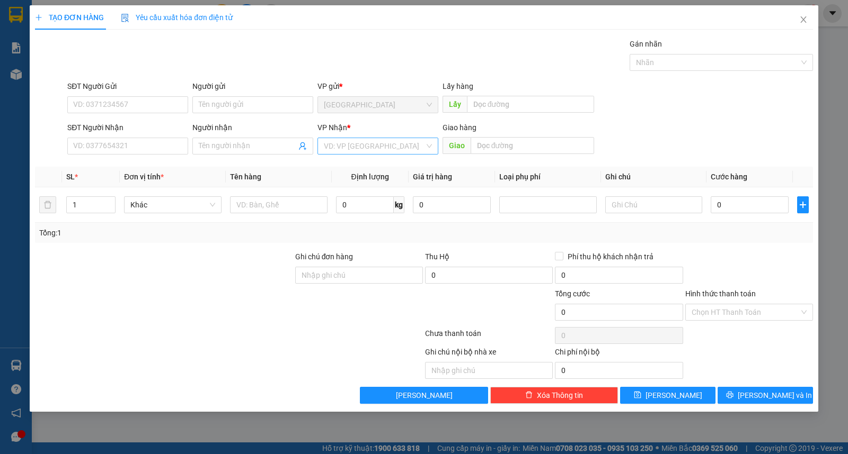
click at [332, 150] on input "search" at bounding box center [374, 146] width 101 height 16
click at [350, 181] on div "Buôn Mê Thuột" at bounding box center [378, 185] width 108 height 12
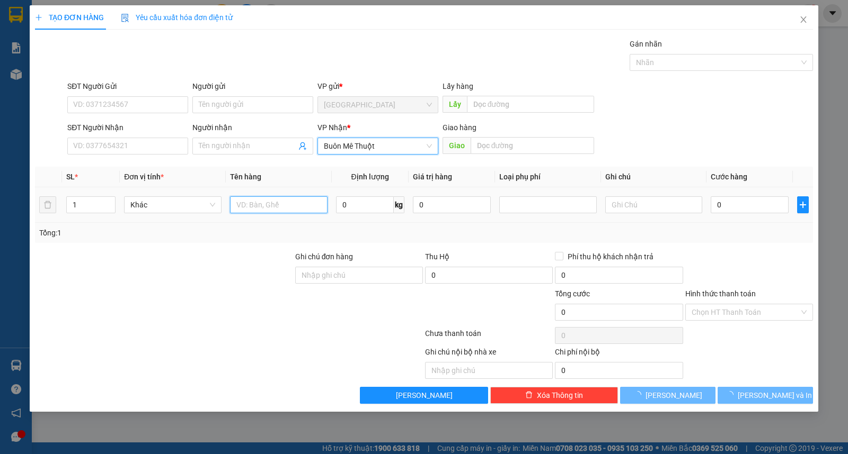
click at [277, 206] on input "text" at bounding box center [278, 205] width 97 height 17
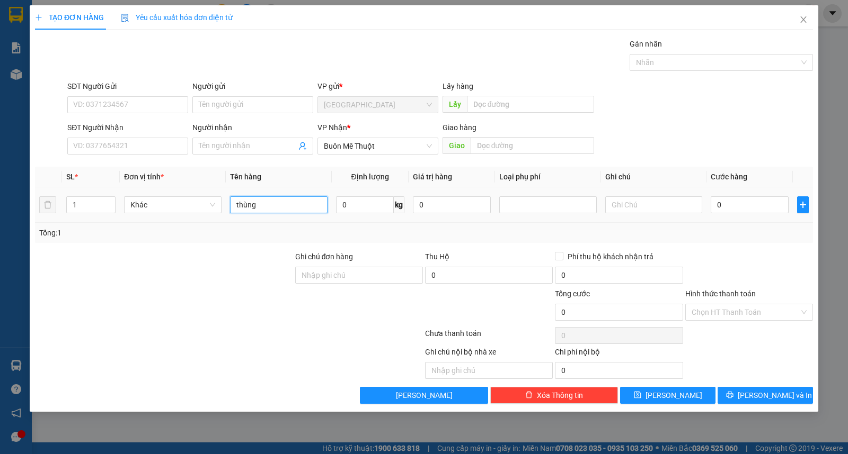
type input "thùng"
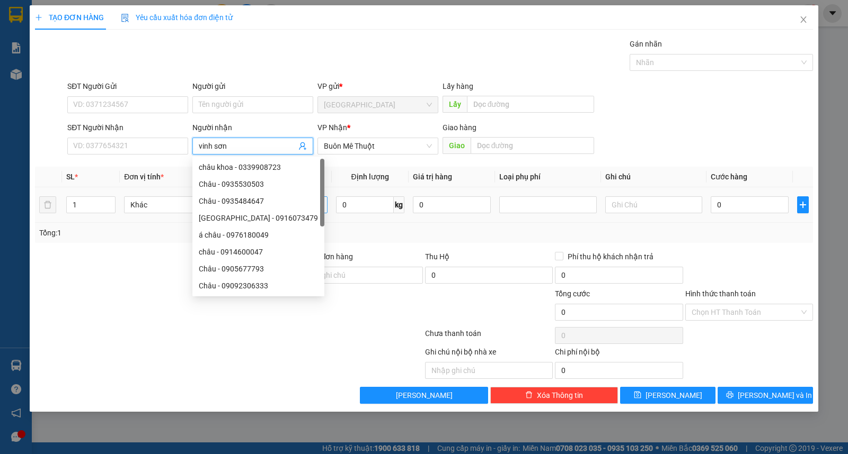
type input "vinh sơn"
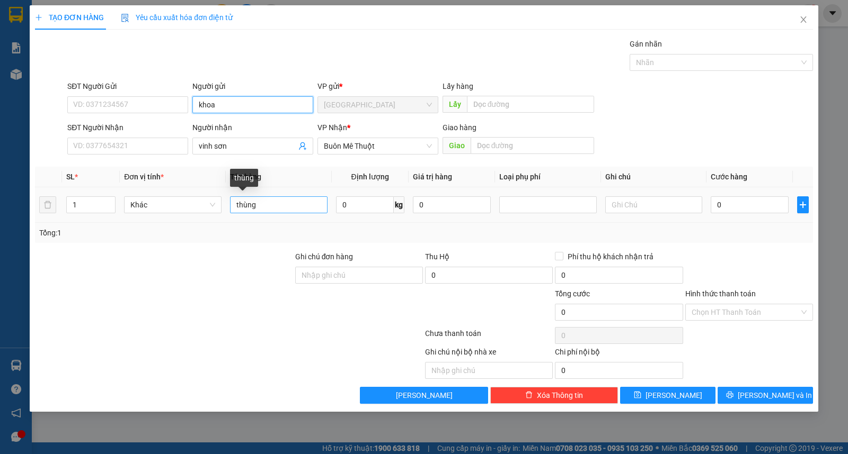
type input "khoa"
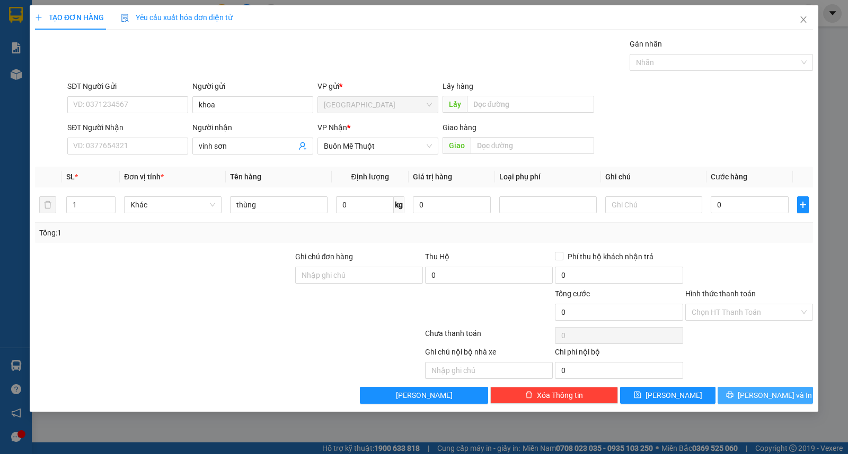
click at [754, 400] on button "[PERSON_NAME] và In" at bounding box center [764, 395] width 95 height 17
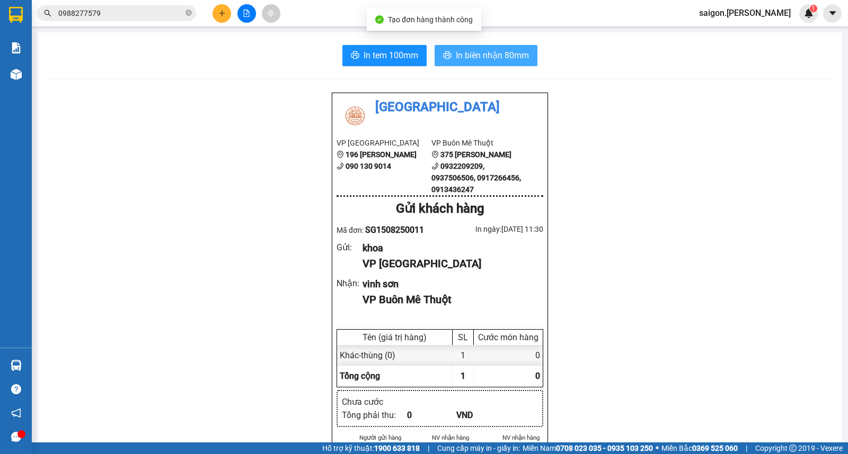
click at [478, 54] on span "In biên nhận 80mm" at bounding box center [492, 55] width 73 height 13
click at [219, 20] on div at bounding box center [246, 13] width 79 height 19
click at [220, 17] on button at bounding box center [221, 13] width 19 height 19
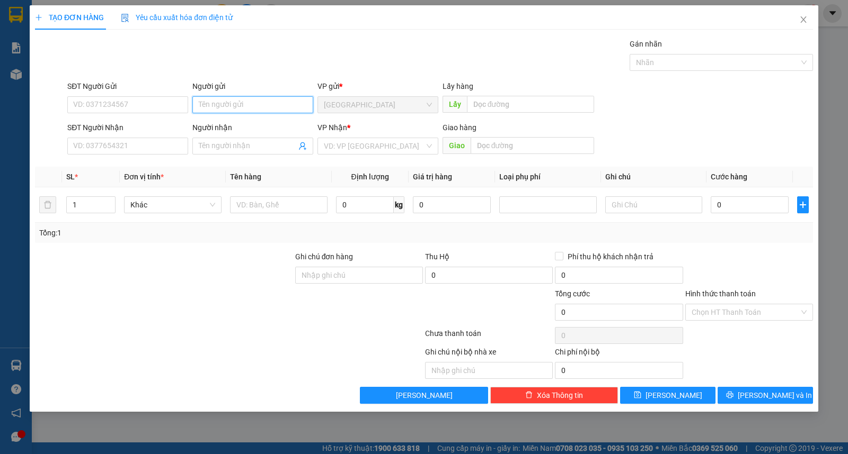
click at [248, 102] on input "Người gửi" at bounding box center [252, 104] width 121 height 17
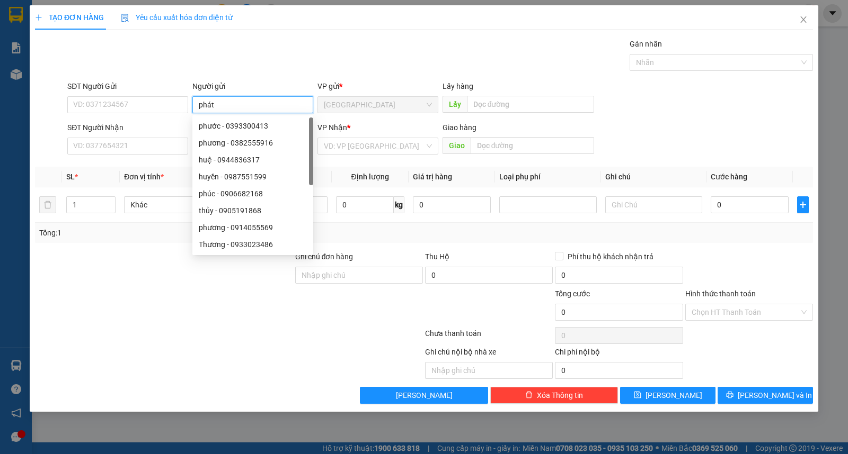
type input "phát"
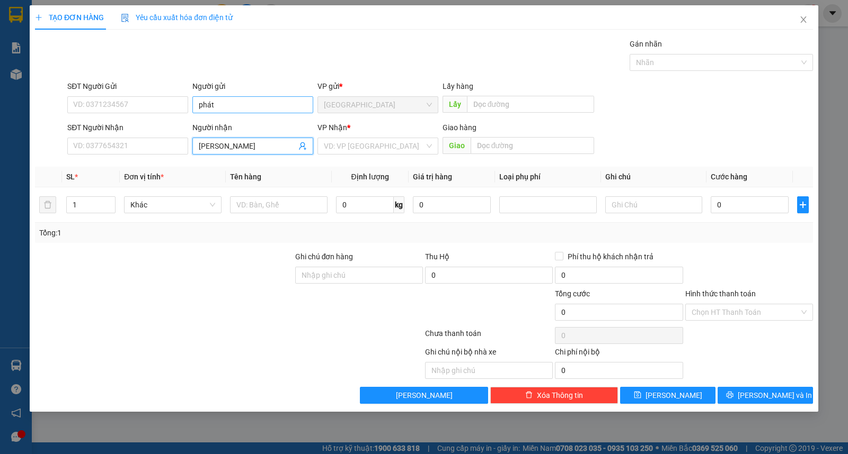
type input "[PERSON_NAME]"
type input "ư"
type input "kiện"
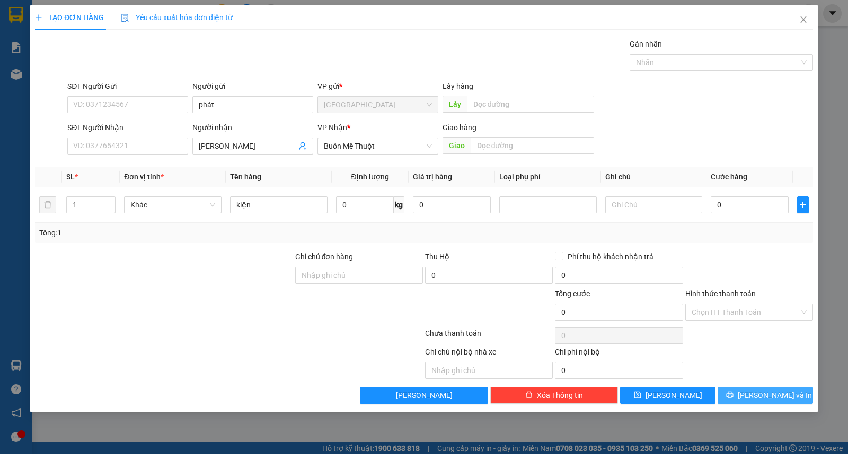
click at [739, 400] on button "[PERSON_NAME] và In" at bounding box center [764, 395] width 95 height 17
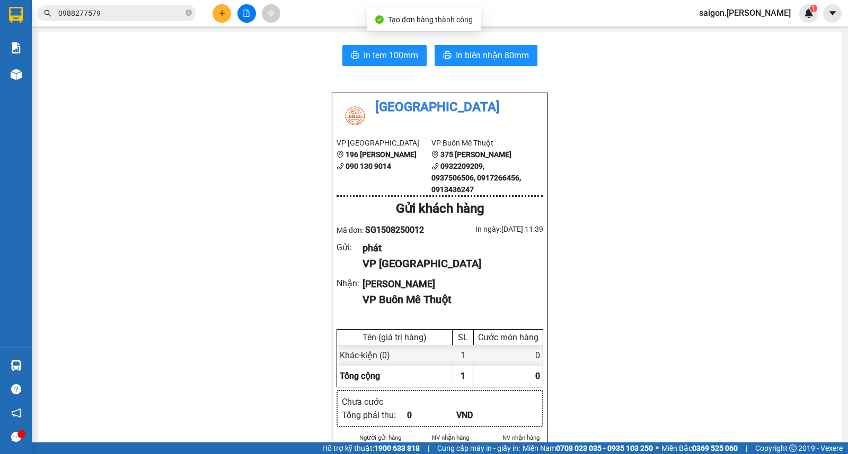
drag, startPoint x: 739, startPoint y: 400, endPoint x: 354, endPoint y: 239, distance: 417.2
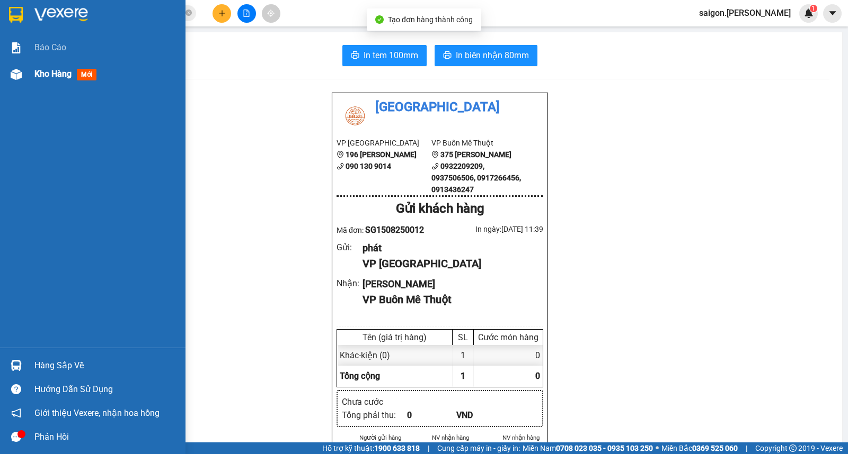
click at [45, 73] on span "Kho hàng" at bounding box center [52, 74] width 37 height 10
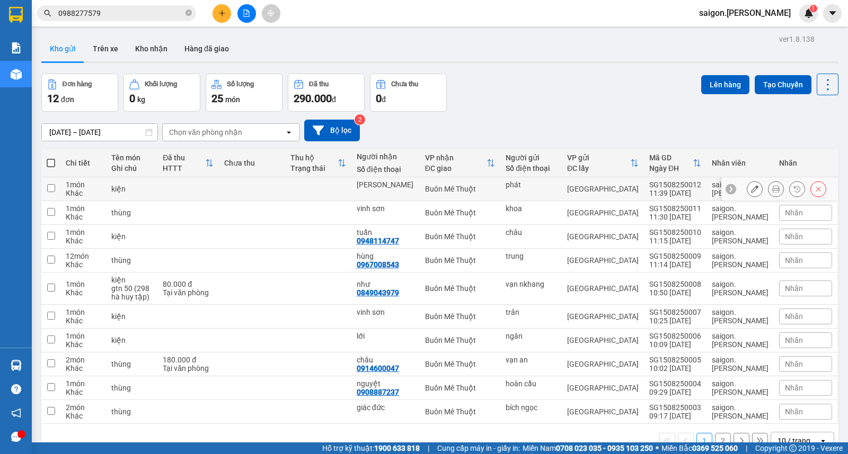
click at [747, 193] on button at bounding box center [754, 189] width 15 height 19
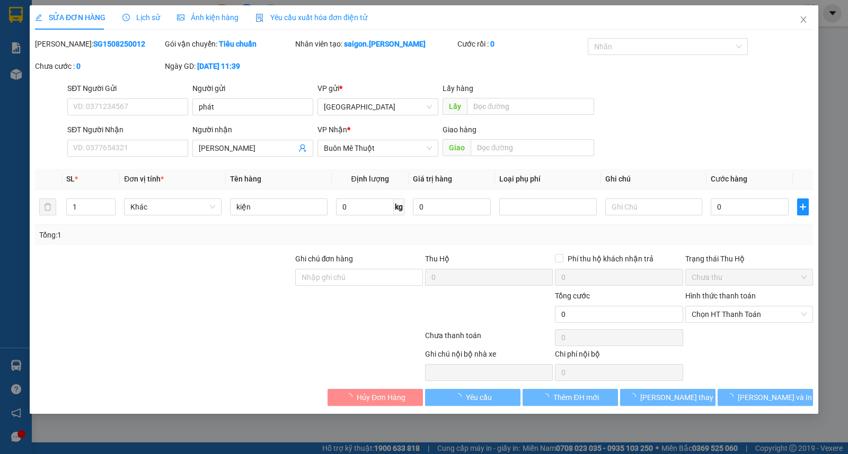
type input "phát"
type input "[PERSON_NAME]"
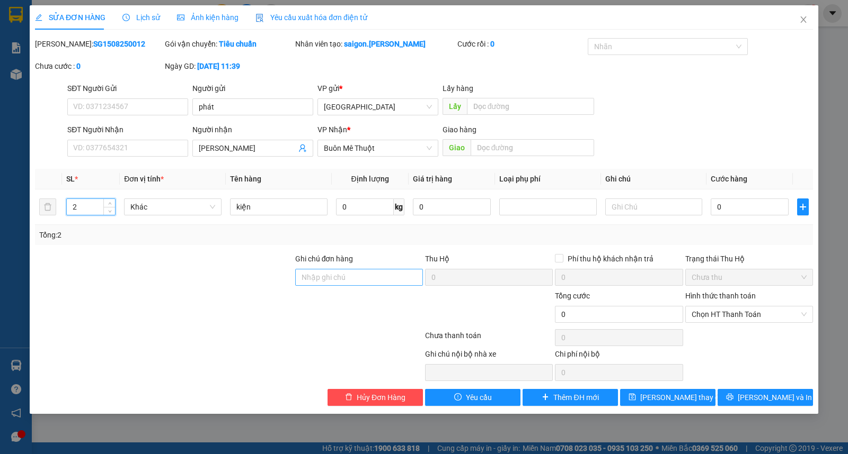
type input "2"
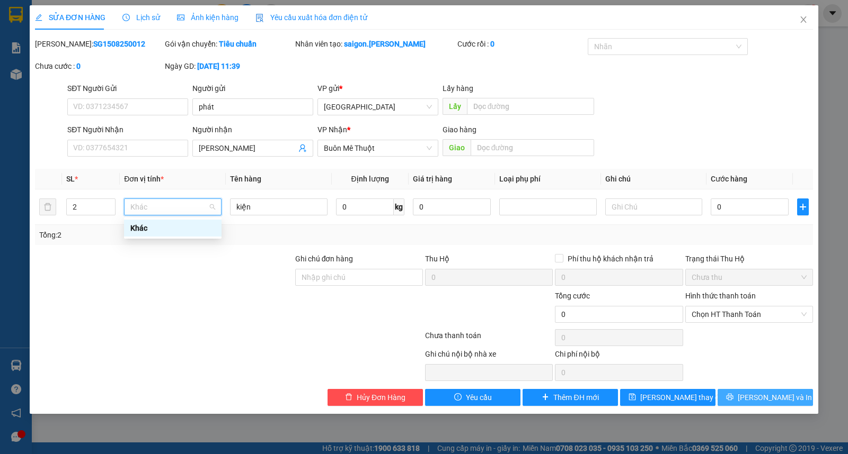
click at [771, 400] on span "[PERSON_NAME] và In" at bounding box center [774, 398] width 74 height 12
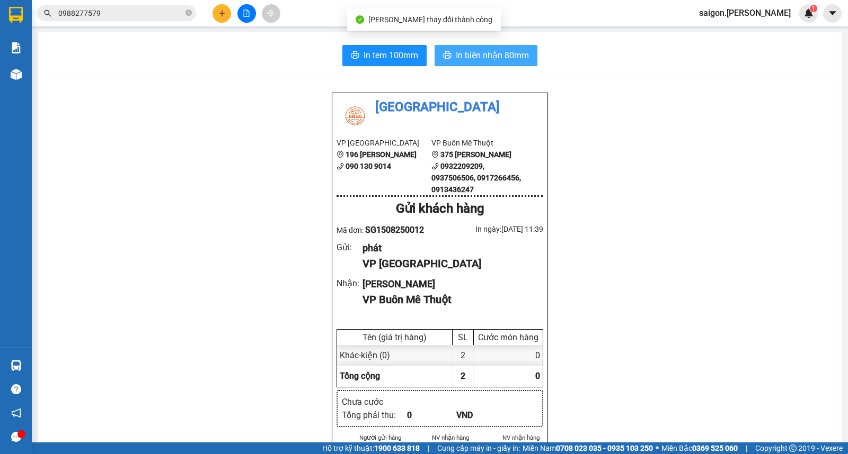
click at [448, 60] on button "In biên nhận 80mm" at bounding box center [485, 55] width 103 height 21
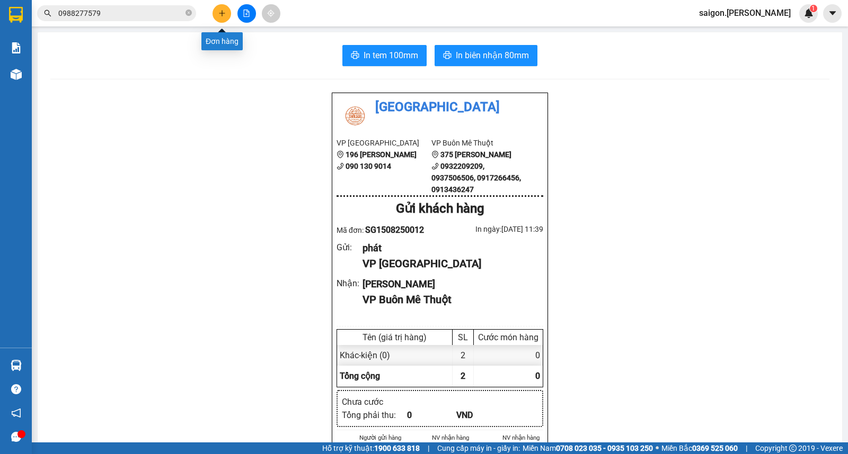
click at [224, 13] on icon "plus" at bounding box center [222, 13] width 6 height 1
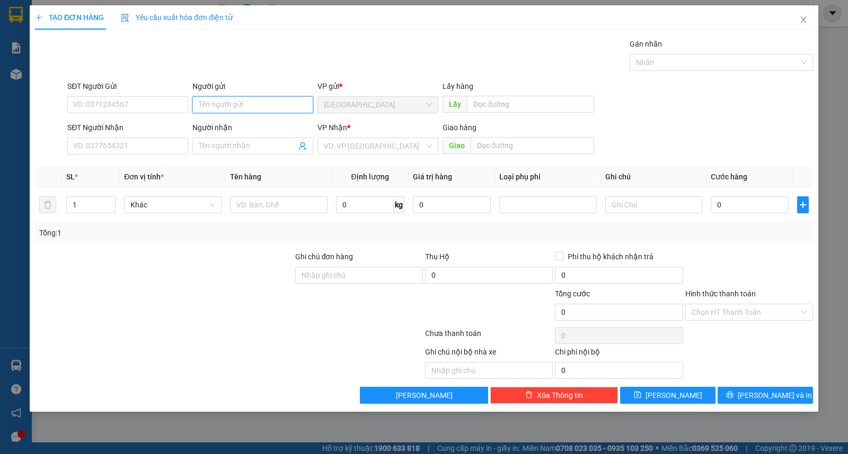
click at [239, 111] on input "Người gửi" at bounding box center [252, 104] width 121 height 17
type input "3 miền"
type input "vinh sơn"
type input "ư"
type input "12"
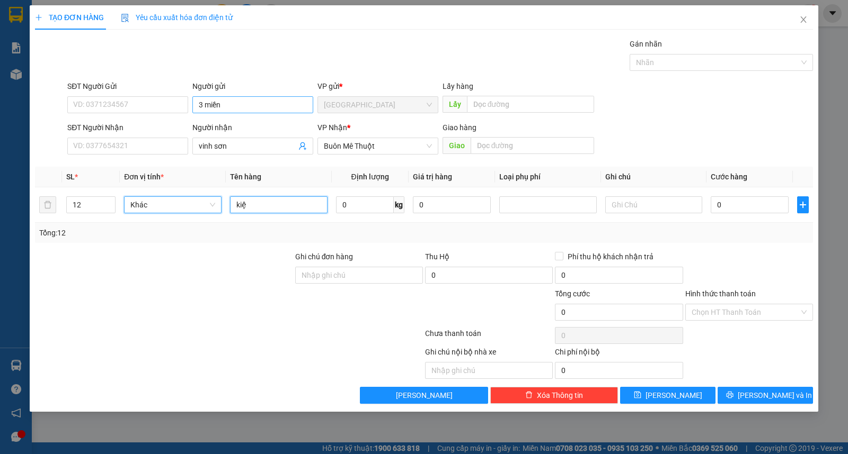
type input "kiện"
type input "8"
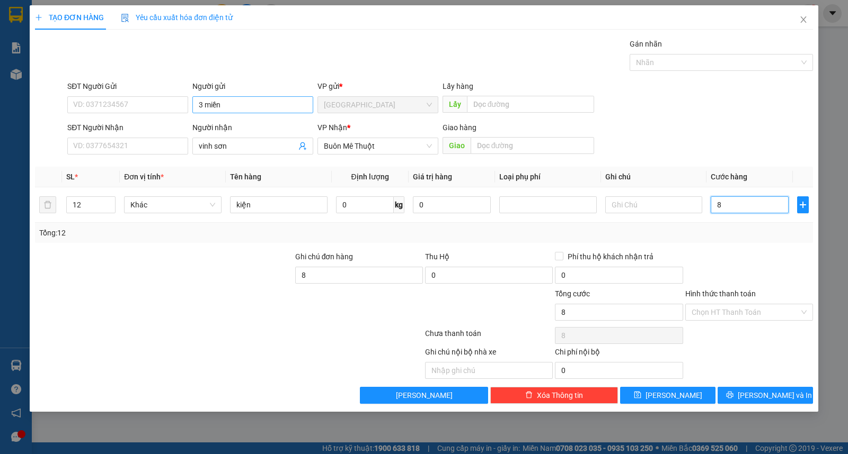
type input "86"
type input "860"
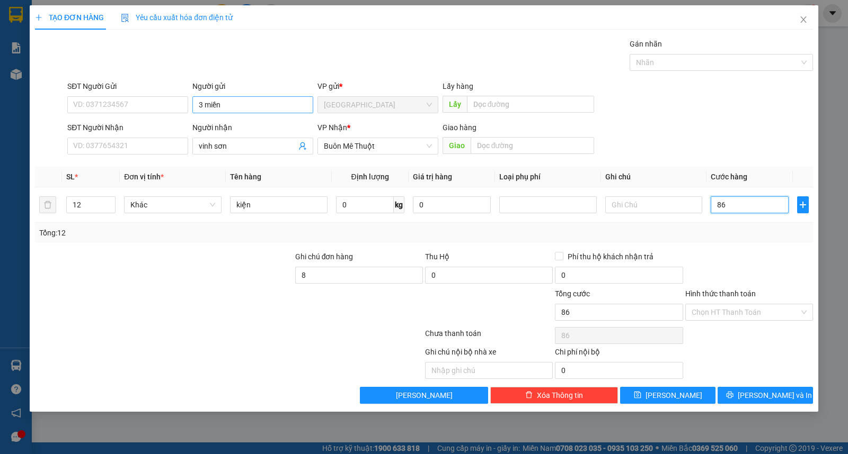
type input "860"
type input "860.000"
drag, startPoint x: 718, startPoint y: 314, endPoint x: 723, endPoint y: 320, distance: 7.6
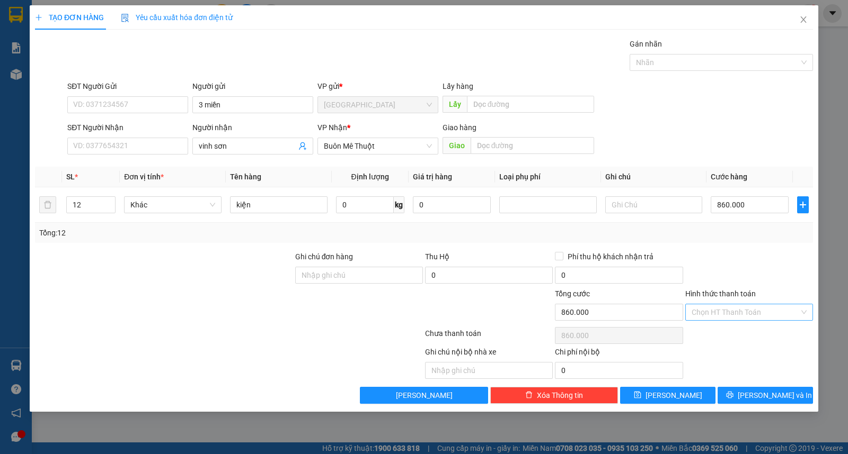
click at [719, 314] on input "Hình thức thanh toán" at bounding box center [745, 313] width 108 height 16
click at [726, 331] on div "Tại văn phòng" at bounding box center [748, 334] width 115 height 12
type input "0"
click at [760, 394] on span "[PERSON_NAME] và In" at bounding box center [774, 396] width 74 height 12
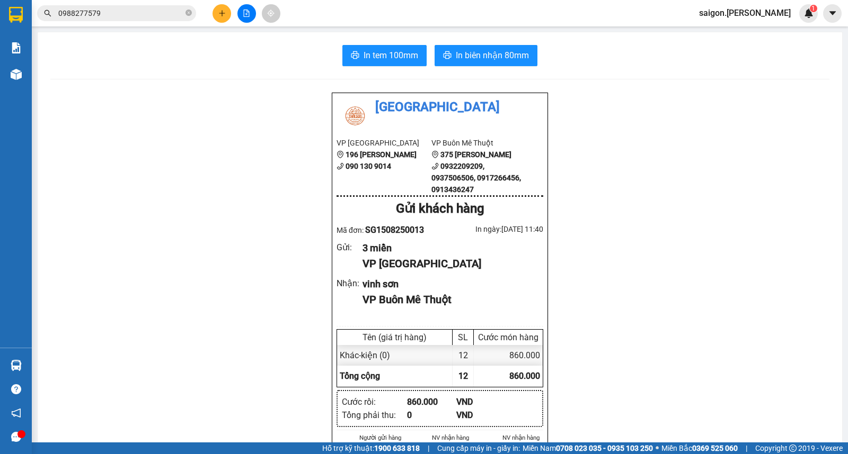
click at [459, 69] on div "In tem 100mm In biên nhận 80mm Thái Sơn VP [GEOGRAPHIC_DATA] 196 [PERSON_NAME] …" at bounding box center [440, 463] width 804 height 862
click at [463, 65] on button "In biên nhận 80mm" at bounding box center [485, 55] width 103 height 21
click at [219, 13] on button at bounding box center [221, 13] width 19 height 19
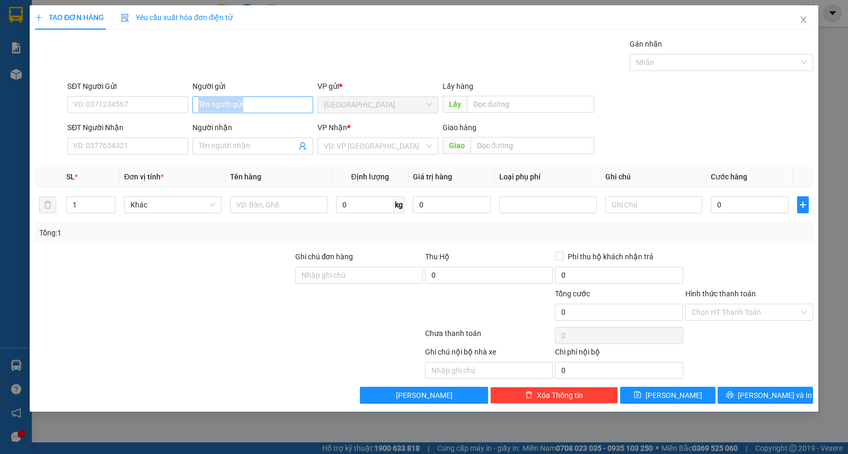
click at [264, 113] on div "Người gửi Tên người gửi" at bounding box center [252, 99] width 121 height 37
click at [264, 104] on input "Người gửi" at bounding box center [252, 104] width 121 height 17
type input "linh"
type input "thu hà"
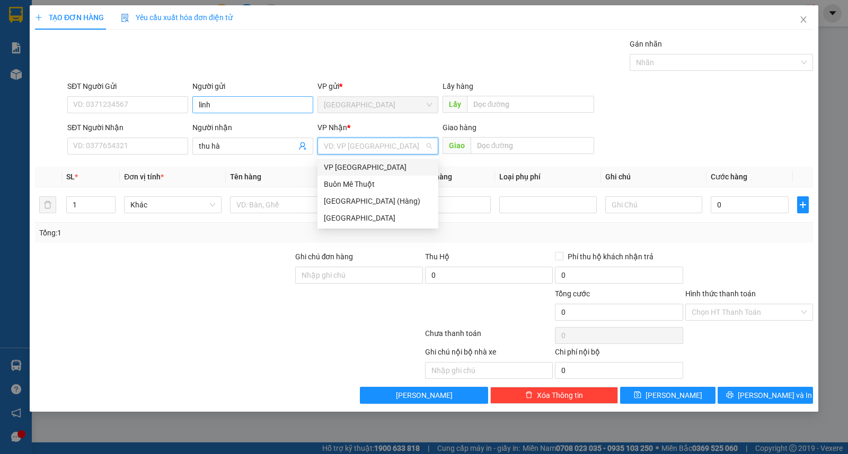
type input "ư"
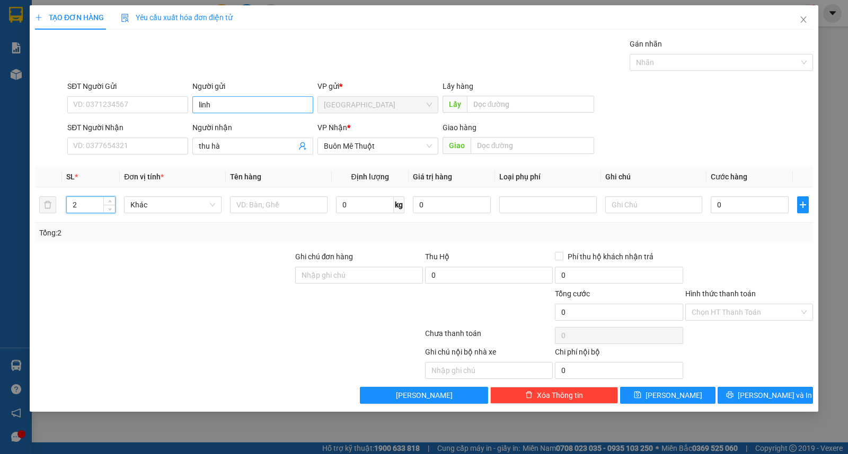
type input "2"
type input "kiện"
drag, startPoint x: 777, startPoint y: 392, endPoint x: 760, endPoint y: 315, distance: 79.3
click at [777, 393] on span "[PERSON_NAME] và In" at bounding box center [774, 396] width 74 height 12
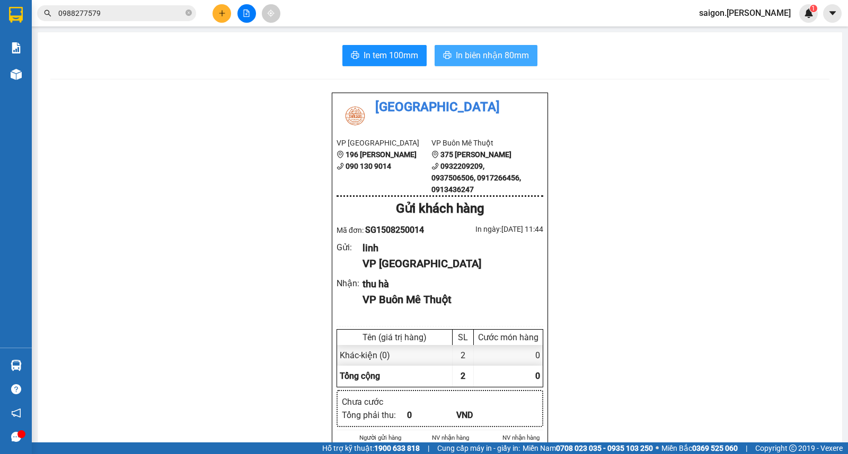
click at [514, 60] on span "In biên nhận 80mm" at bounding box center [492, 55] width 73 height 13
click at [221, 14] on icon "plus" at bounding box center [221, 13] width 7 height 7
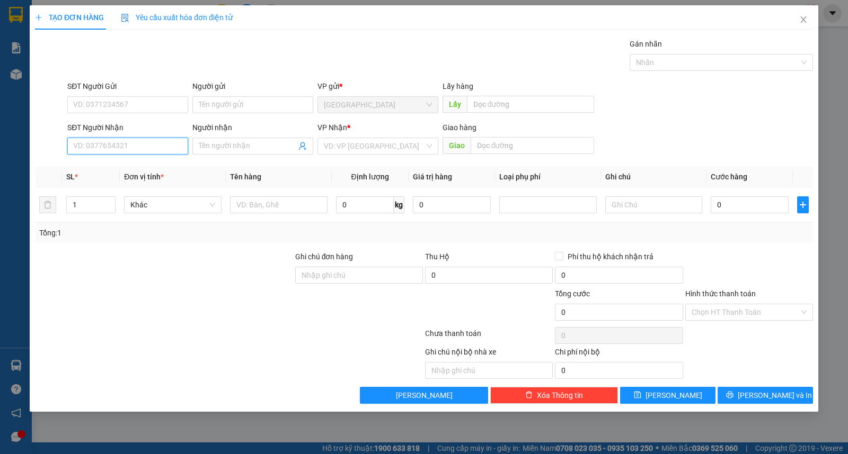
click at [139, 151] on input "SĐT Người Nhận" at bounding box center [127, 146] width 121 height 17
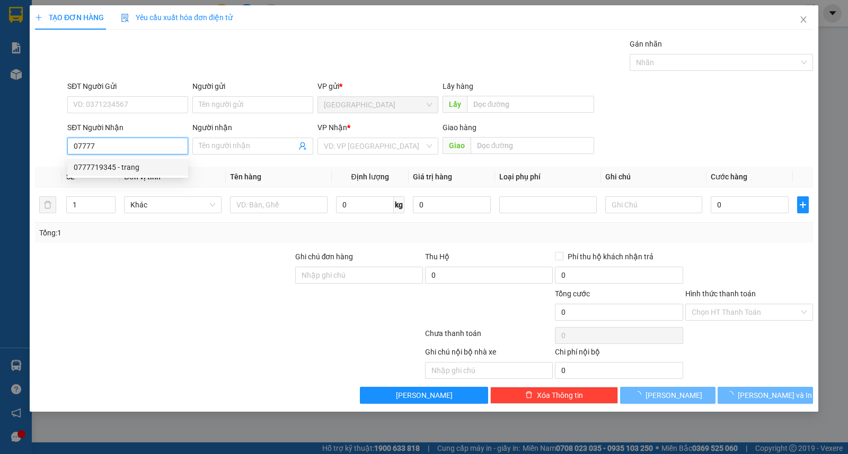
type input "0777719345"
type input "trang"
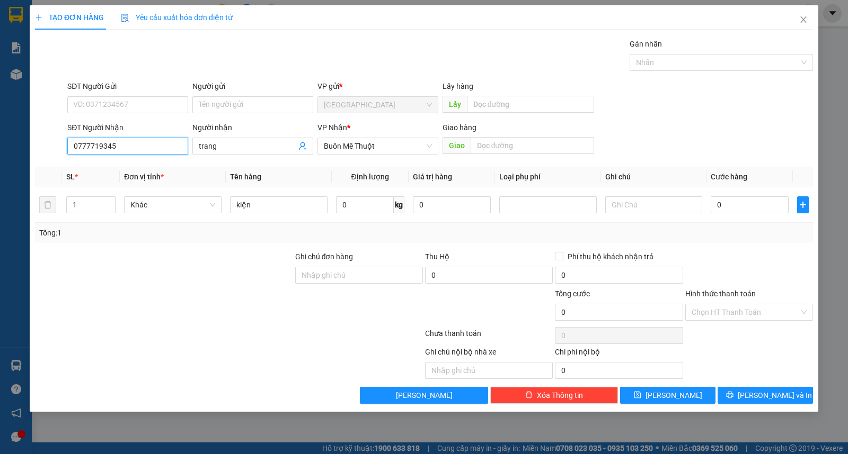
type input "0777719345"
click at [233, 99] on input "Người gửi" at bounding box center [252, 104] width 121 height 17
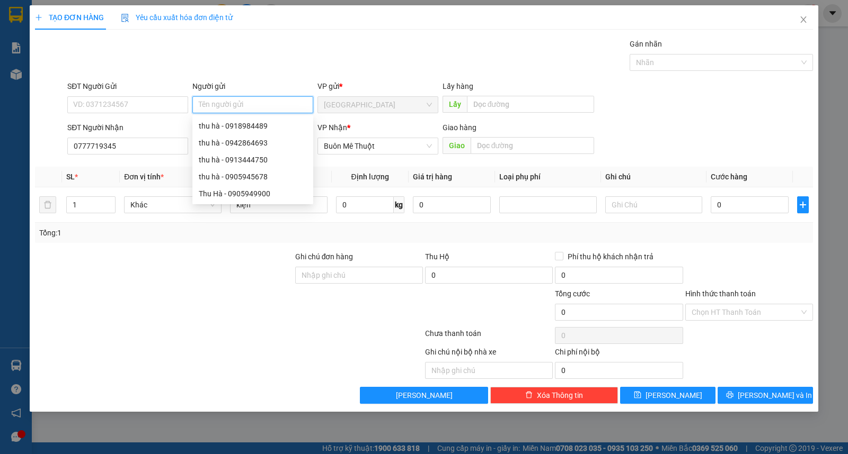
click at [234, 105] on input "Người gửi" at bounding box center [252, 104] width 121 height 17
type input "phi"
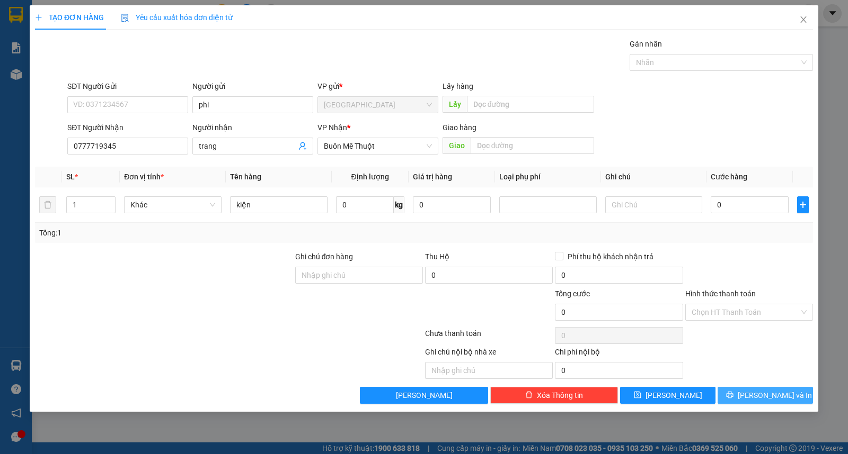
click at [780, 396] on span "[PERSON_NAME] và In" at bounding box center [774, 396] width 74 height 12
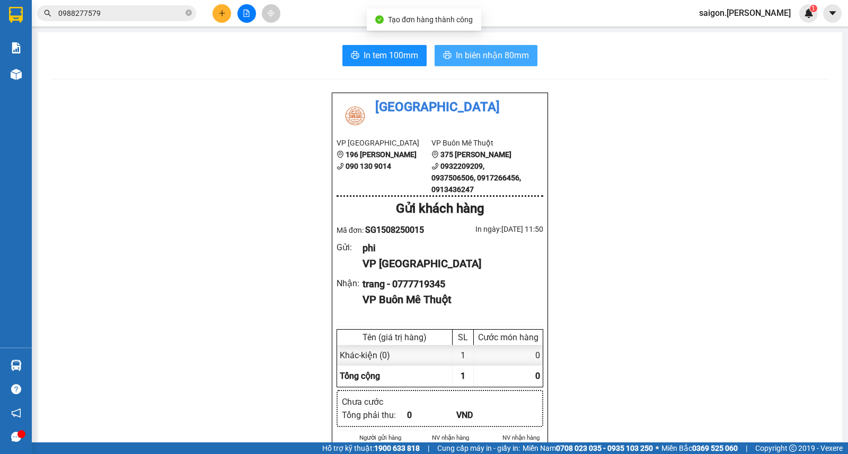
click at [517, 65] on button "In biên nhận 80mm" at bounding box center [485, 55] width 103 height 21
